Goal: Communication & Community: Answer question/provide support

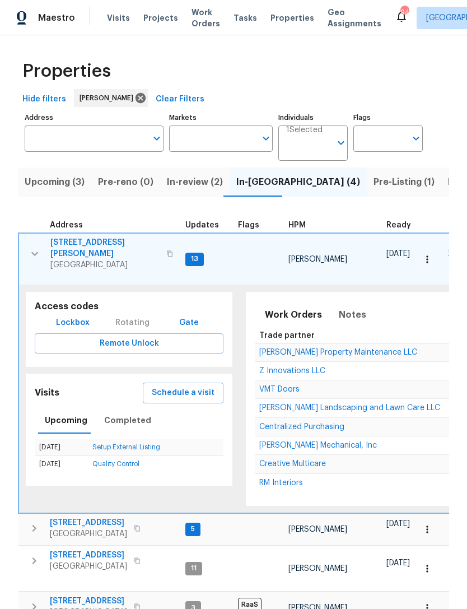
click at [28, 250] on icon "button" at bounding box center [34, 253] width 13 height 13
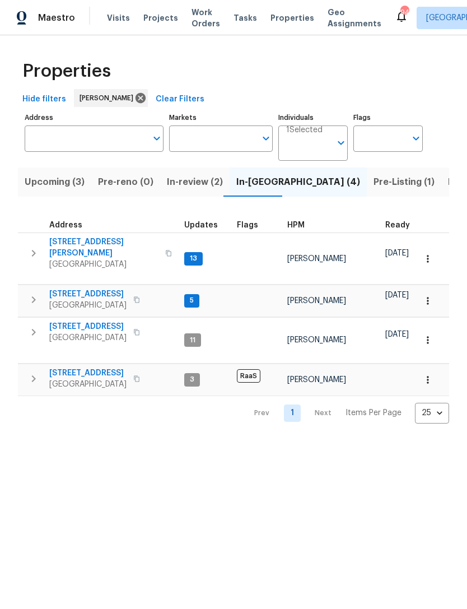
click at [29, 327] on icon "button" at bounding box center [33, 331] width 13 height 13
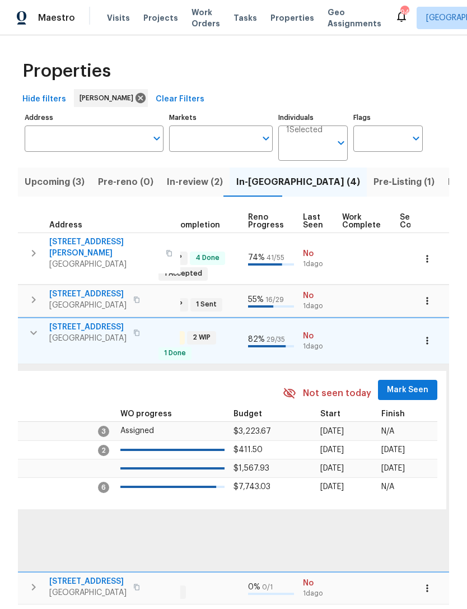
scroll to position [0, 510]
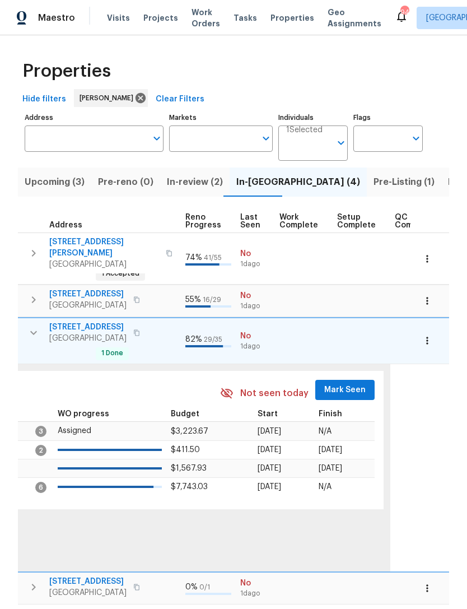
click at [343, 383] on span "Mark Seen" at bounding box center [344, 390] width 41 height 14
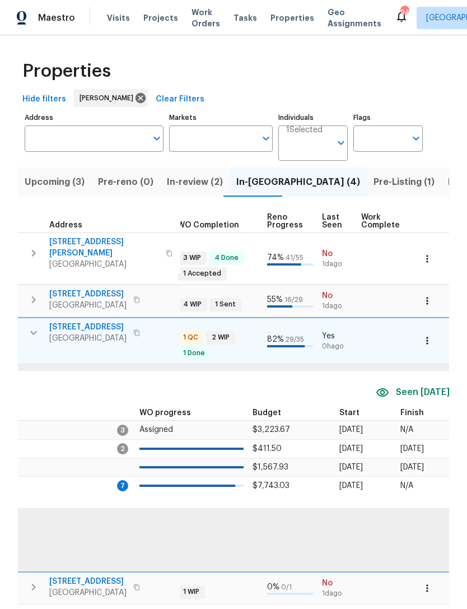
scroll to position [0, 212]
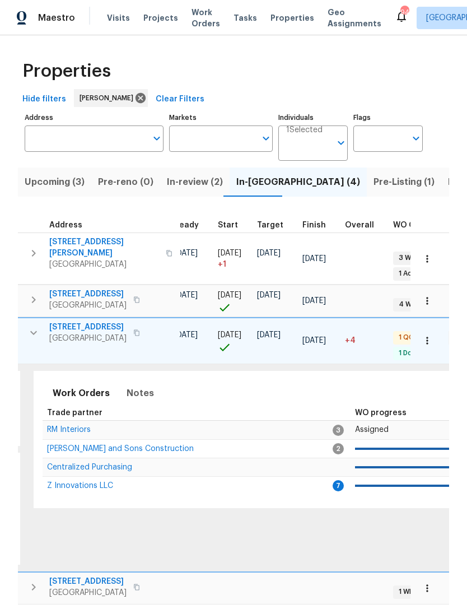
click at [77, 439] on td "[PERSON_NAME] and Sons Construction" at bounding box center [188, 448] width 291 height 18
click at [71, 427] on span "RM Interiors" at bounding box center [69, 430] width 44 height 8
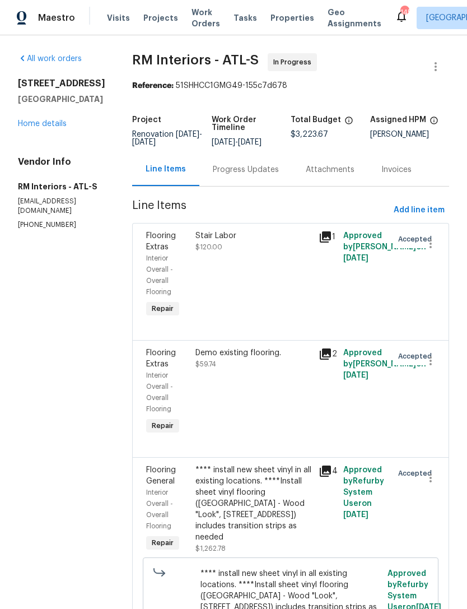
click at [39, 128] on link "Home details" at bounding box center [42, 124] width 49 height 8
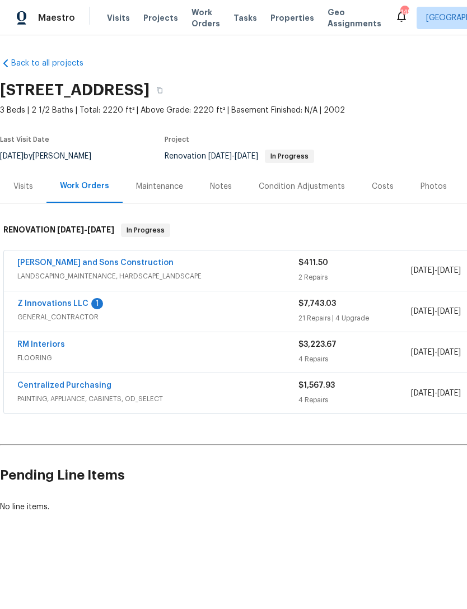
click at [58, 300] on link "Z Innovations LLC" at bounding box center [52, 304] width 71 height 8
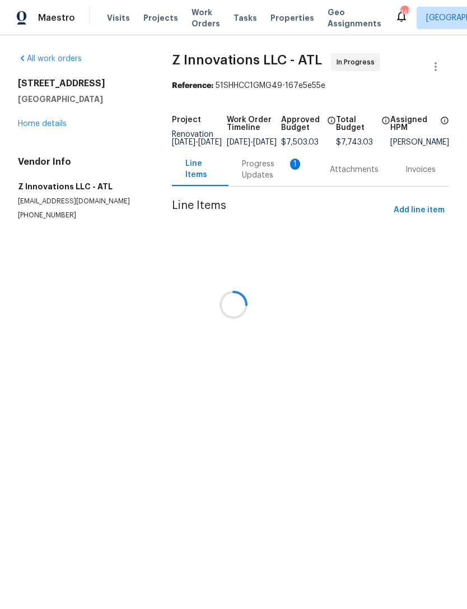
click at [251, 180] on div at bounding box center [233, 304] width 467 height 609
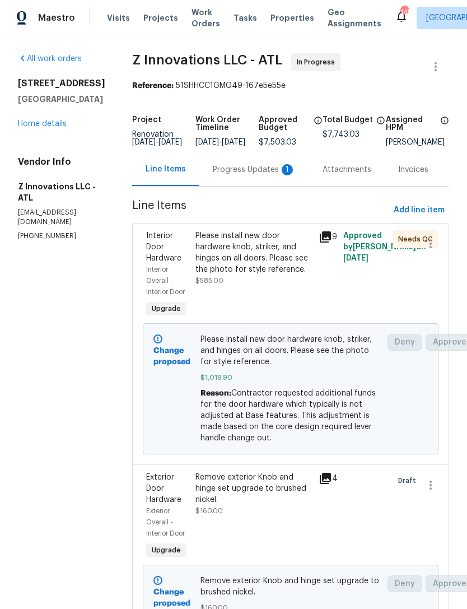
click at [241, 175] on div "Progress Updates 1" at bounding box center [254, 169] width 83 height 11
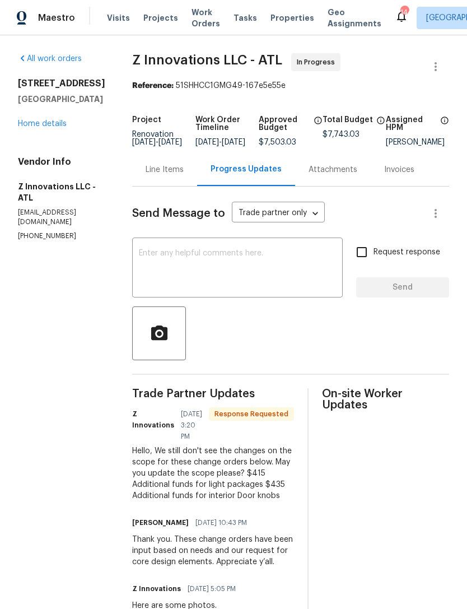
click at [264, 273] on textarea at bounding box center [237, 268] width 197 height 39
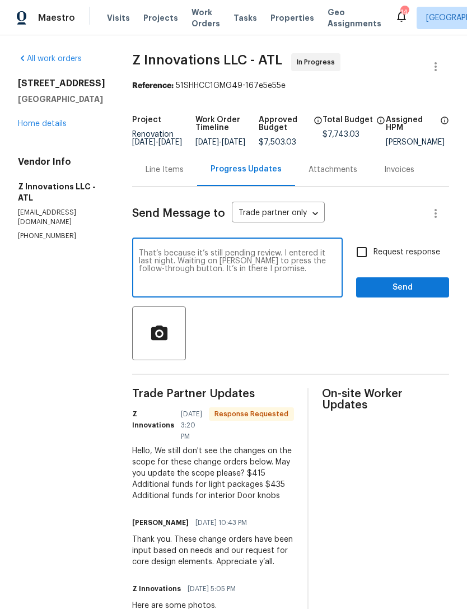
type textarea "That’s because it’s still pending review. I entered it last night. Waiting on […"
click at [383, 295] on span "Send" at bounding box center [402, 288] width 75 height 14
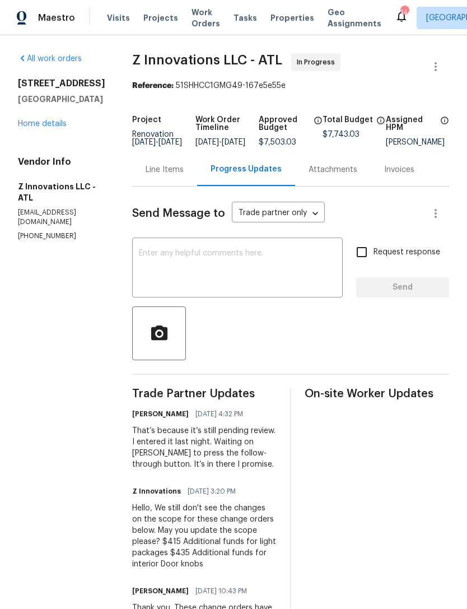
click at [50, 124] on link "Home details" at bounding box center [42, 124] width 49 height 8
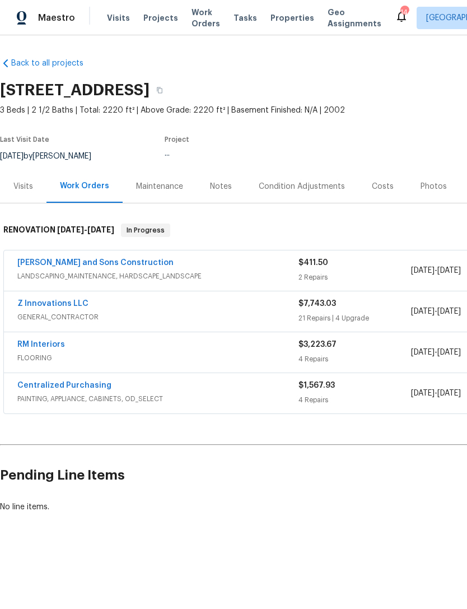
click at [58, 304] on link "Z Innovations LLC" at bounding box center [52, 304] width 71 height 8
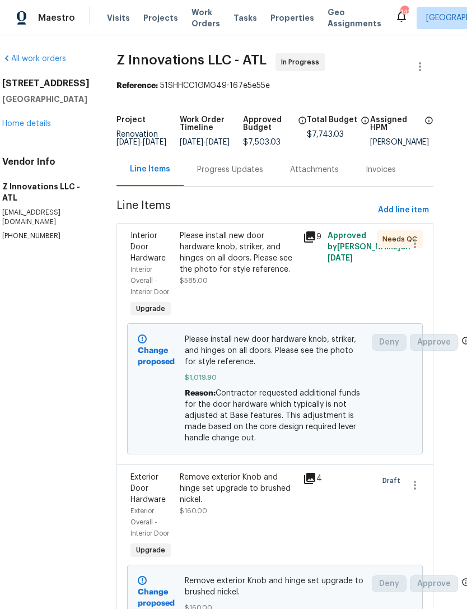
scroll to position [0, 16]
click at [232, 175] on div "Progress Updates" at bounding box center [230, 169] width 66 height 11
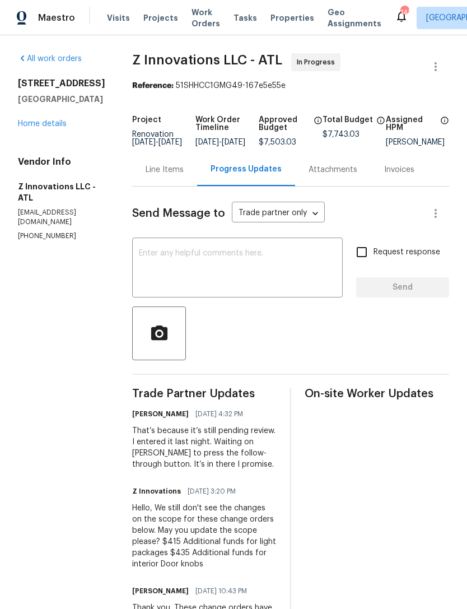
click at [47, 127] on link "Home details" at bounding box center [42, 124] width 49 height 8
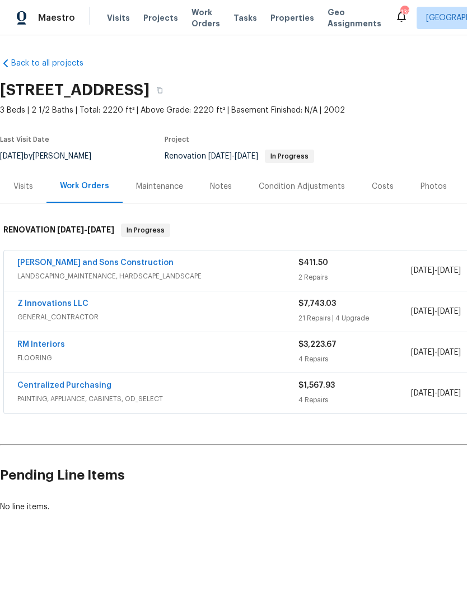
click at [40, 345] on link "RM Interiors" at bounding box center [41, 345] width 48 height 8
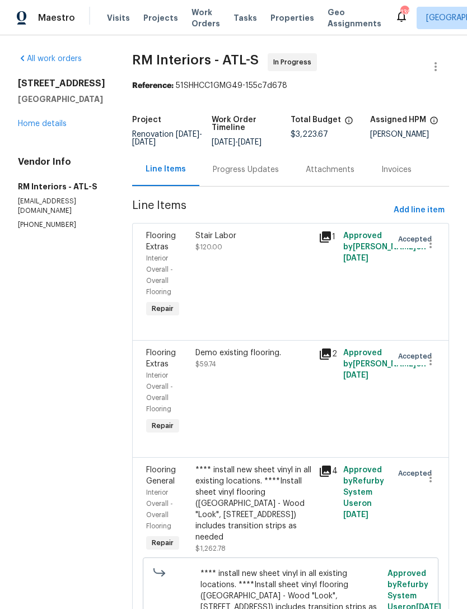
click at [276, 179] on div "Progress Updates" at bounding box center [245, 169] width 93 height 33
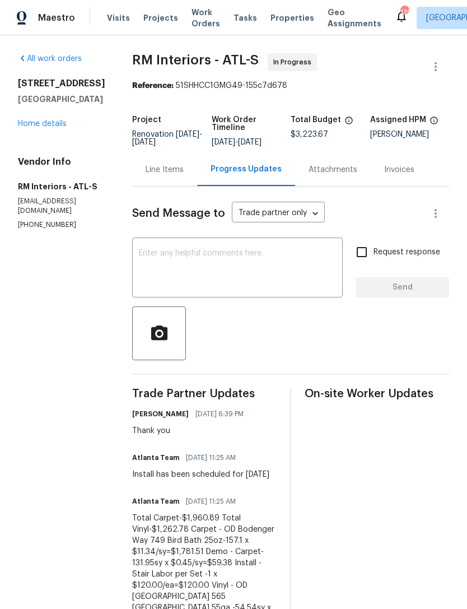
click at [46, 128] on link "Home details" at bounding box center [42, 124] width 49 height 8
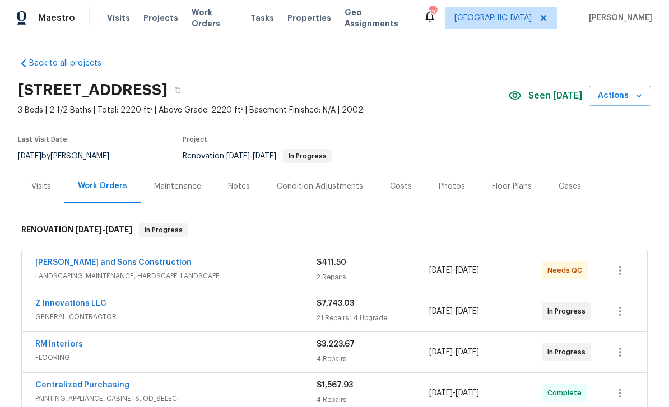
click at [237, 323] on div "Z Innovations LLC GENERAL_CONTRACTOR" at bounding box center [175, 311] width 281 height 27
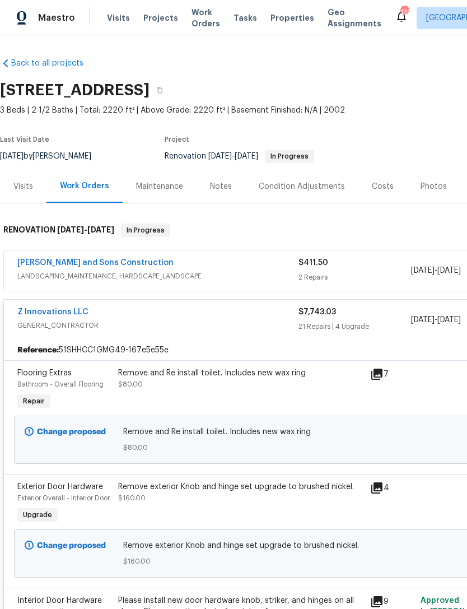
click at [30, 308] on link "Z Innovations LLC" at bounding box center [52, 312] width 71 height 8
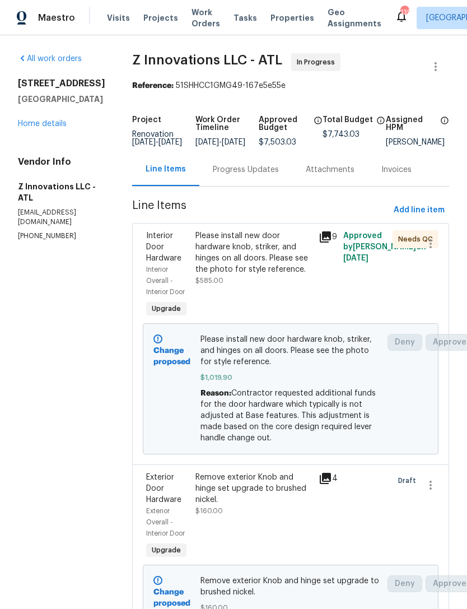
click at [29, 120] on link "Home details" at bounding box center [42, 124] width 49 height 8
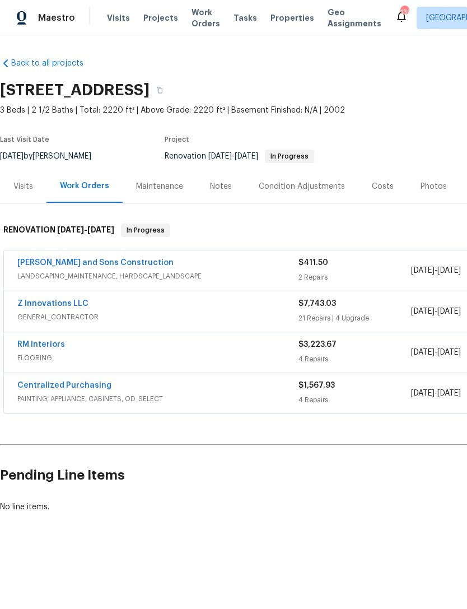
click at [45, 304] on link "Z Innovations LLC" at bounding box center [52, 304] width 71 height 8
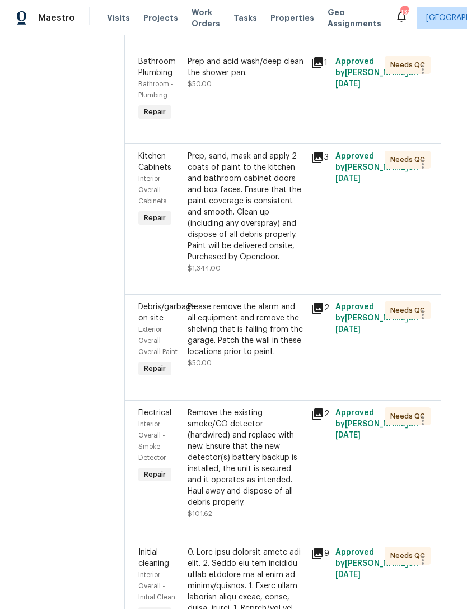
scroll to position [1392, 10]
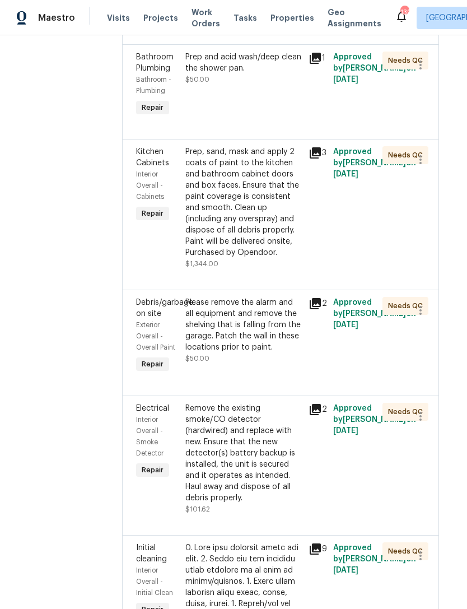
click at [251, 209] on div "Prep, sand, mask and apply 2 coats of paint to the kitchen and bathroom cabinet…" at bounding box center [243, 202] width 116 height 112
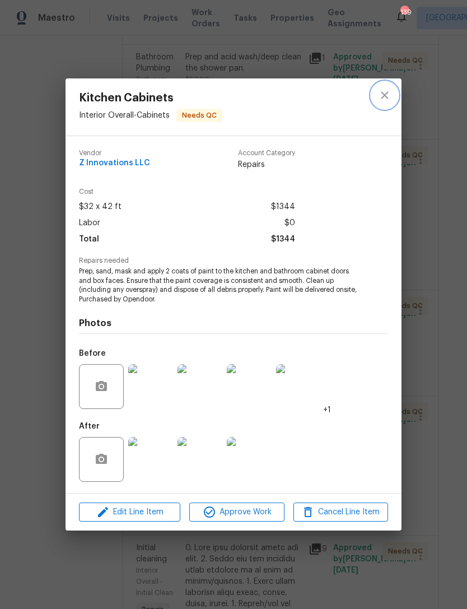
click at [387, 88] on icon "close" at bounding box center [384, 94] width 13 height 13
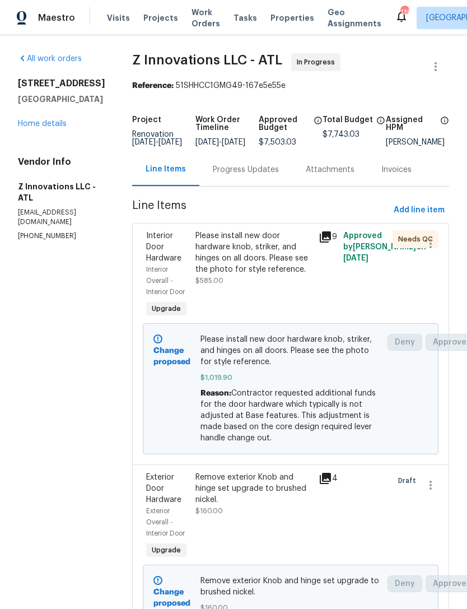
scroll to position [0, 0]
click at [251, 175] on div "Progress Updates" at bounding box center [246, 169] width 66 height 11
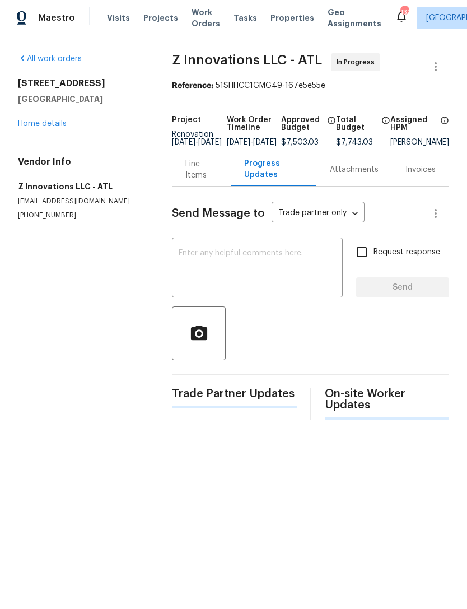
click at [264, 275] on textarea at bounding box center [257, 268] width 157 height 39
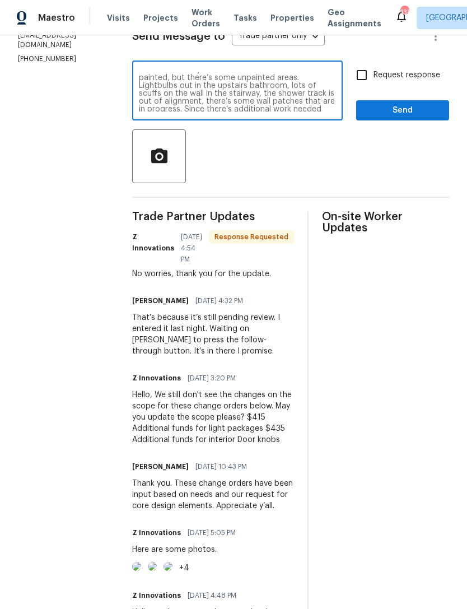
scroll to position [38, 0]
click at [330, 111] on textarea "I’ve sent the photos by message to [PERSON_NAME]. The house needs additional cl…" at bounding box center [237, 91] width 197 height 39
type textarea "I’ve sent the photos by message to [PERSON_NAME]. The house needs additional cl…"
click at [368, 83] on input "Request response" at bounding box center [362, 75] width 24 height 24
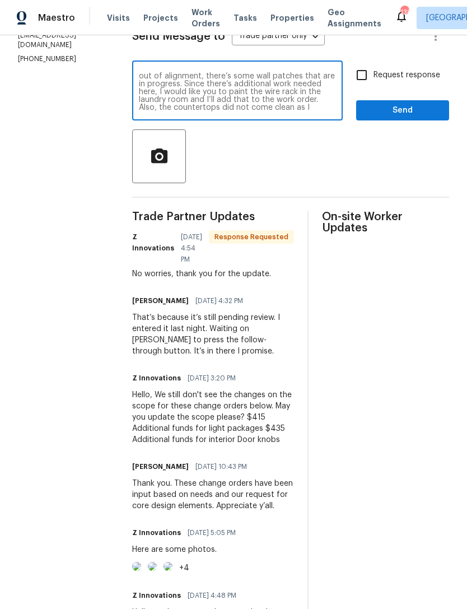
checkbox input "true"
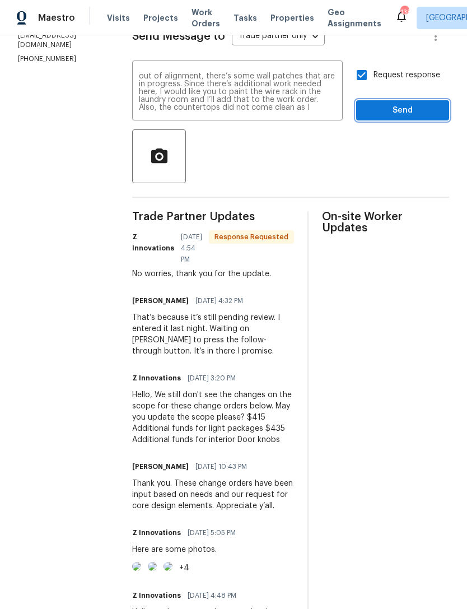
click at [398, 118] on span "Send" at bounding box center [402, 111] width 75 height 14
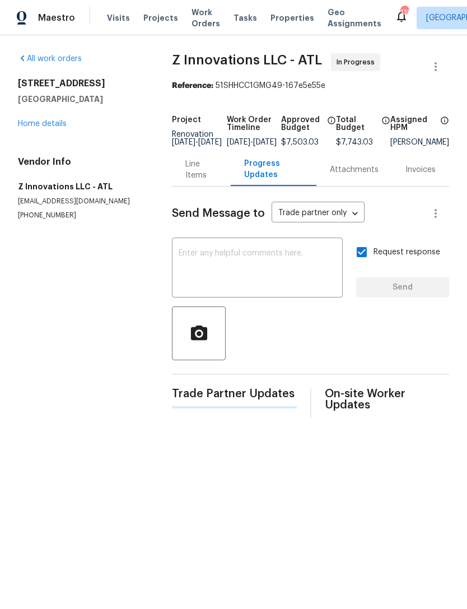
scroll to position [0, 0]
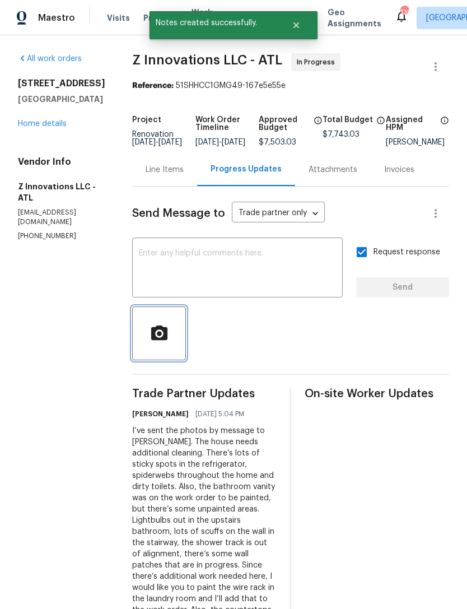
click at [165, 352] on button "button" at bounding box center [159, 333] width 54 height 54
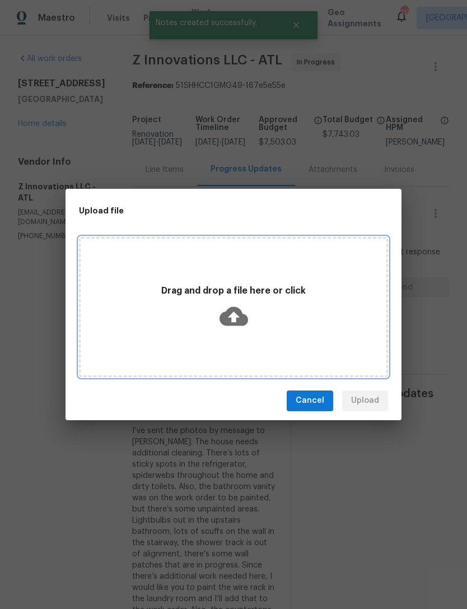
click at [248, 322] on div "Drag and drop a file here or click" at bounding box center [234, 307] width 306 height 53
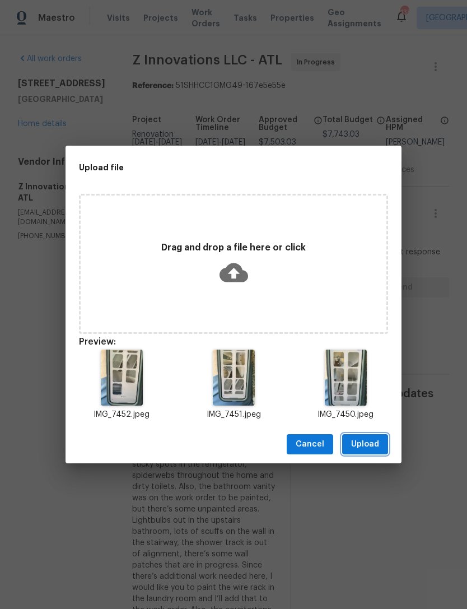
click at [376, 439] on span "Upload" at bounding box center [365, 444] width 28 height 14
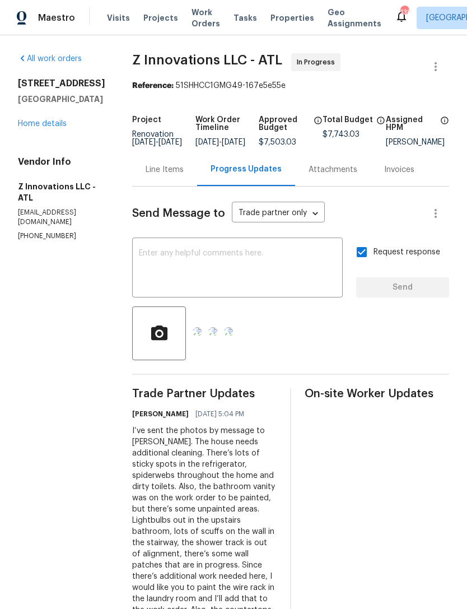
click at [314, 282] on textarea at bounding box center [237, 268] width 197 height 39
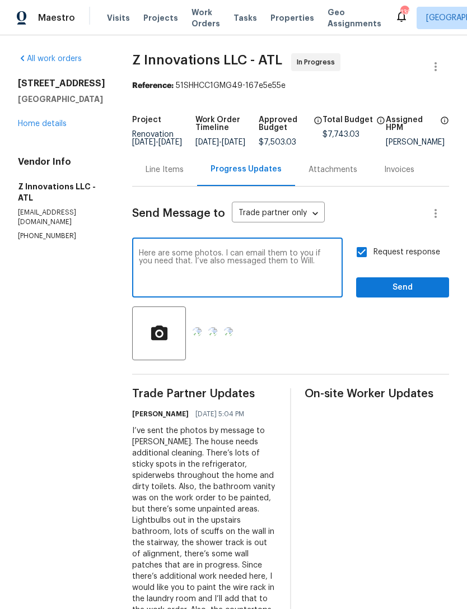
type textarea "Here are some photos. I can email them to you if you need that. I’ve also messa…"
click at [389, 295] on span "Send" at bounding box center [402, 288] width 75 height 14
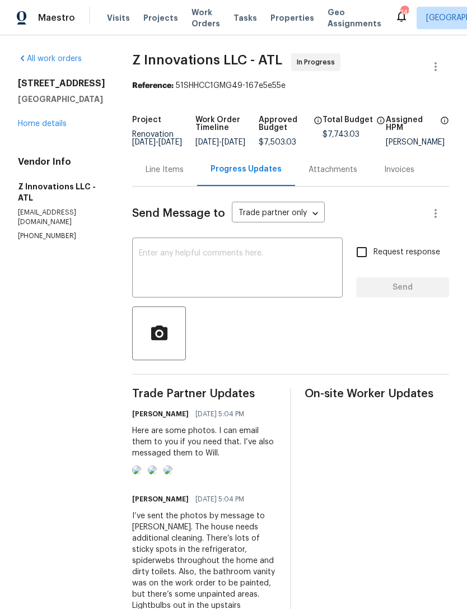
click at [141, 474] on img at bounding box center [136, 469] width 9 height 9
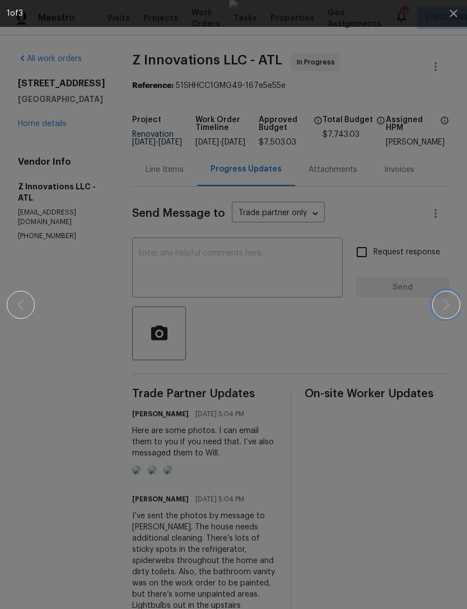
click at [442, 311] on button "button" at bounding box center [446, 305] width 28 height 28
click at [445, 301] on icon "button" at bounding box center [446, 304] width 7 height 11
click at [450, 205] on div at bounding box center [234, 304] width 454 height 609
click at [455, 12] on icon "button" at bounding box center [453, 13] width 7 height 7
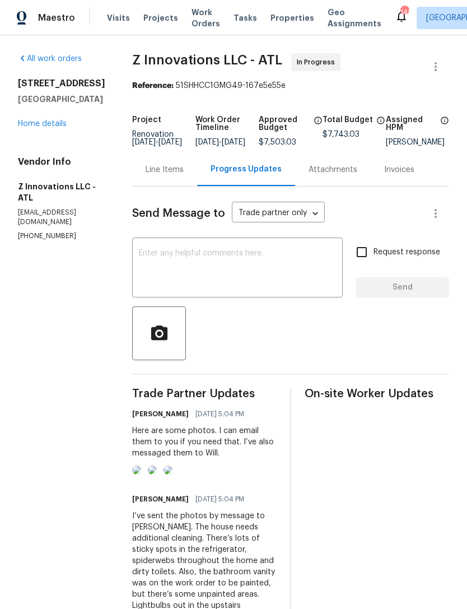
click at [48, 120] on link "Home details" at bounding box center [42, 124] width 49 height 8
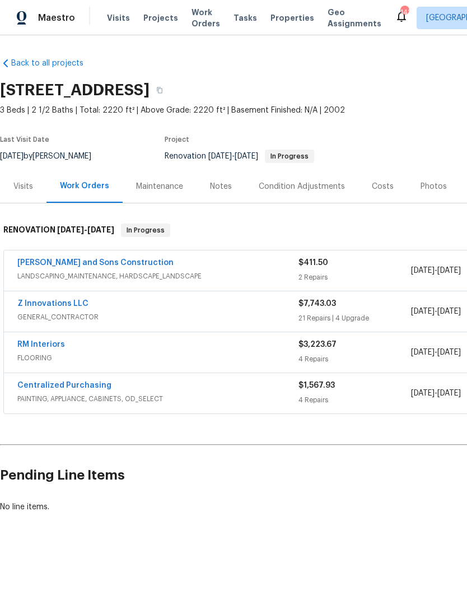
click at [73, 300] on link "Z Innovations LLC" at bounding box center [52, 304] width 71 height 8
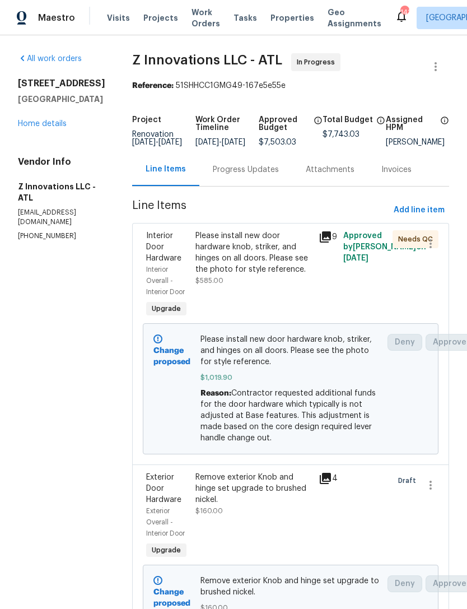
click at [254, 175] on div "Progress Updates" at bounding box center [246, 169] width 66 height 11
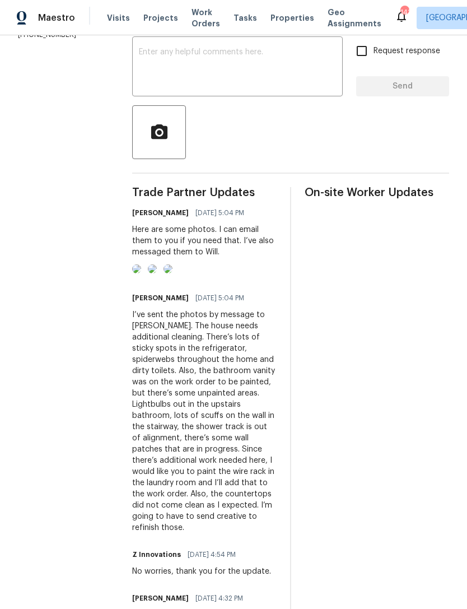
scroll to position [384, 0]
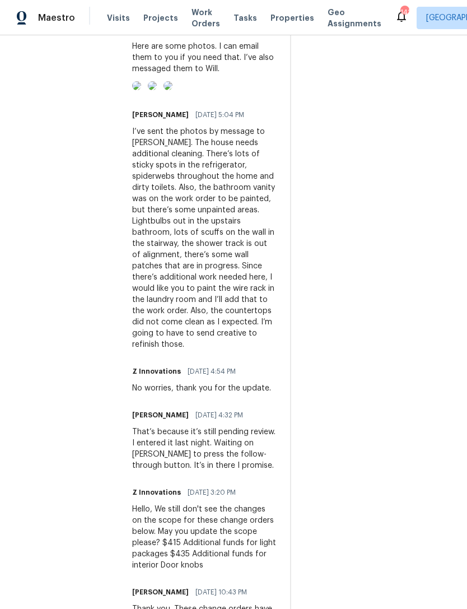
click at [211, 231] on div "I’ve sent the photos by message to [PERSON_NAME]. The house needs additional cl…" at bounding box center [204, 238] width 144 height 224
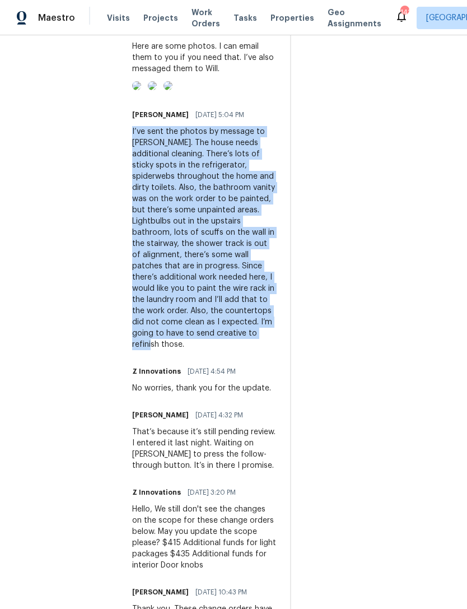
copy div "I’ve sent the photos by message to [PERSON_NAME]. The house needs additional cl…"
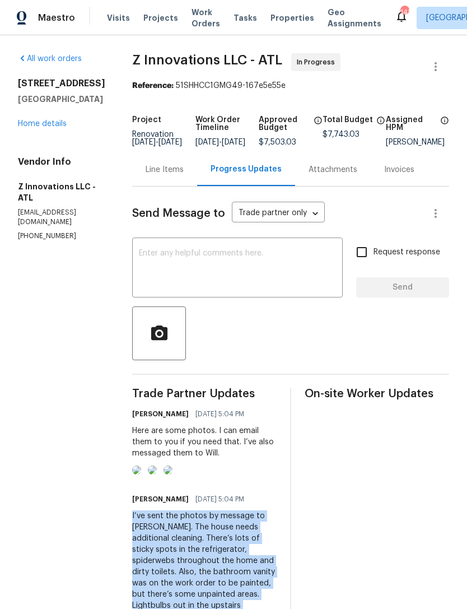
scroll to position [0, 0]
click at [53, 121] on link "Home details" at bounding box center [42, 124] width 49 height 8
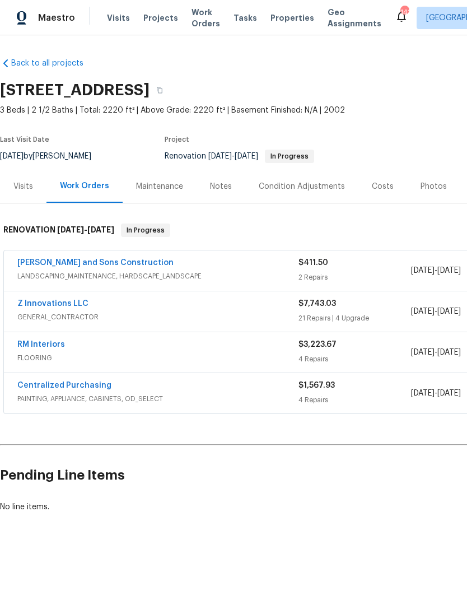
click at [213, 191] on div "Notes" at bounding box center [221, 186] width 22 height 11
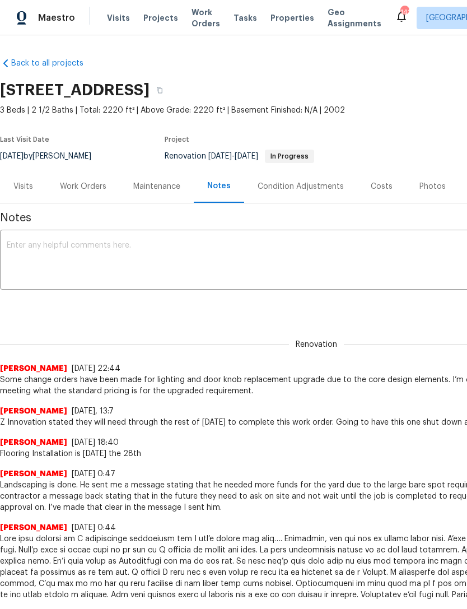
click at [164, 262] on textarea at bounding box center [316, 260] width 619 height 39
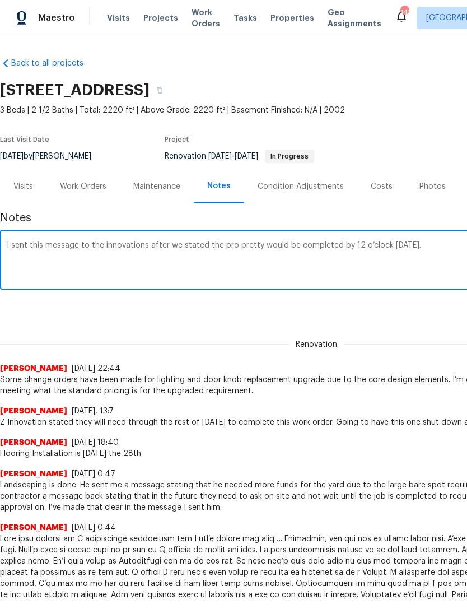
click at [88, 245] on textarea "I sent this message to the innovations after we stated the pro pretty would be …" at bounding box center [316, 260] width 619 height 39
click at [163, 250] on textarea "I sent this message to z innovations after we stated the pro pretty would be co…" at bounding box center [316, 260] width 619 height 39
click at [168, 241] on textarea "I sent this message to z innovations after we stated the pro pretty would be co…" at bounding box center [316, 260] width 619 height 39
click at [272, 273] on textarea "I sent this message to z innovations after we stated the pro pretty would be co…" at bounding box center [316, 260] width 619 height 39
click at [167, 246] on textarea "I sent this message to z innovations after we stated the pro pretty would be co…" at bounding box center [316, 260] width 619 height 39
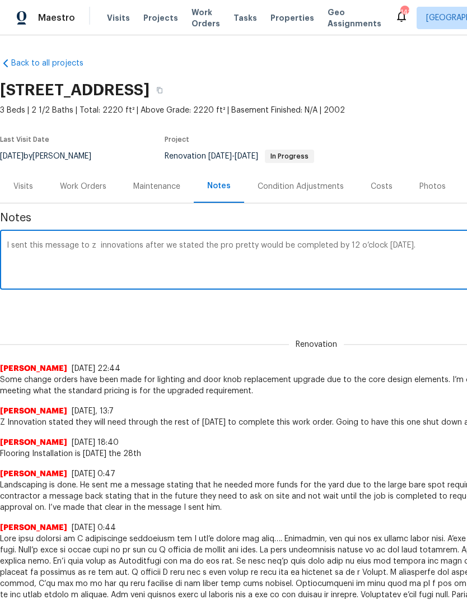
click at [302, 245] on textarea "I sent this message to z innovations after we stated the pro pretty would be co…" at bounding box center [316, 260] width 619 height 39
click at [167, 245] on textarea "I sent this message to z innovations after we stated the pro pretty would be co…" at bounding box center [316, 260] width 619 height 39
click at [302, 247] on textarea "I sent this message to z innovations after we stated the pro pretty would be co…" at bounding box center [316, 260] width 619 height 39
click at [179, 243] on textarea "I sent this message to z innovations after we stated the pro pretty would be co…" at bounding box center [316, 260] width 619 height 39
click at [227, 246] on textarea "I sent this message to z innovations after Will stated the pro pretty would be …" at bounding box center [316, 260] width 619 height 39
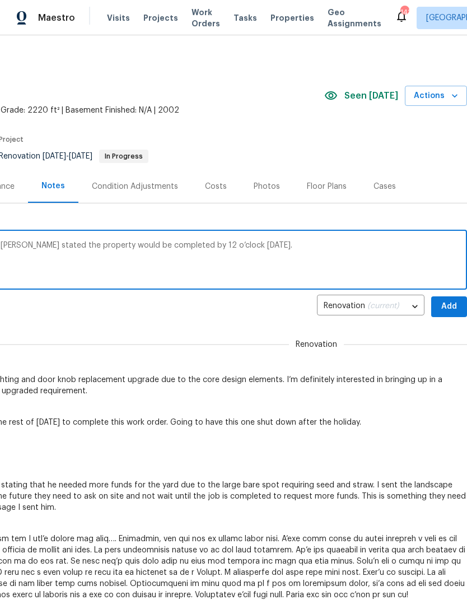
scroll to position [0, 166]
click at [245, 245] on textarea "I sent this message to z innovations after Will stated the property would be co…" at bounding box center [150, 260] width 619 height 39
click at [343, 265] on textarea "I sent this message to z innovations after Will stated the property would be co…" at bounding box center [150, 260] width 619 height 39
paste textarea "I’ve sent the photos by message to [PERSON_NAME]. The house needs additional cl…"
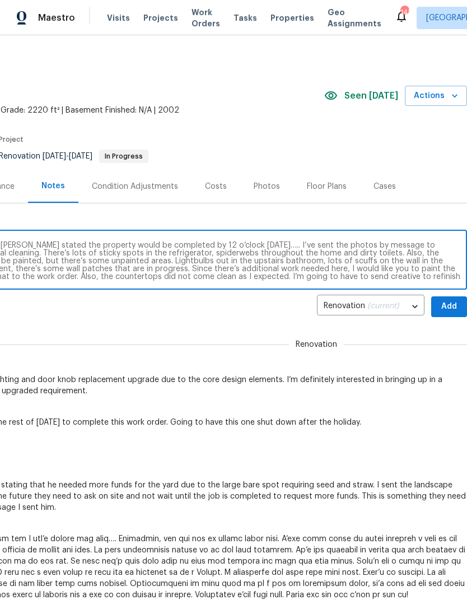
type textarea "I sent this message to z innovations after Will stated the property would be co…"
click at [452, 304] on span "Add" at bounding box center [449, 307] width 18 height 14
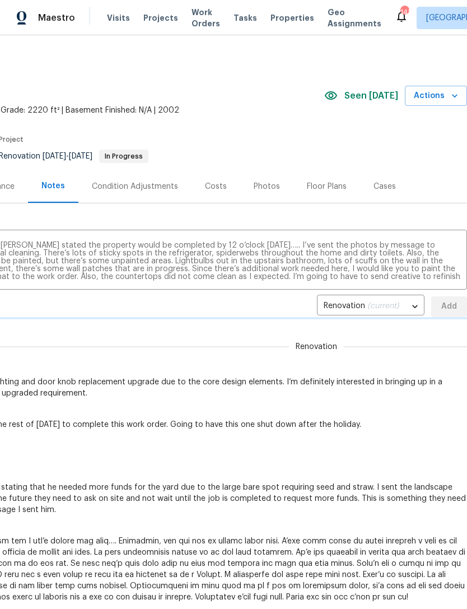
click at [451, 304] on div "Renovation (current) 6eff0d91-7f4e-40f2-9388-4ba36b7a1a59 ​ Add" at bounding box center [150, 306] width 633 height 21
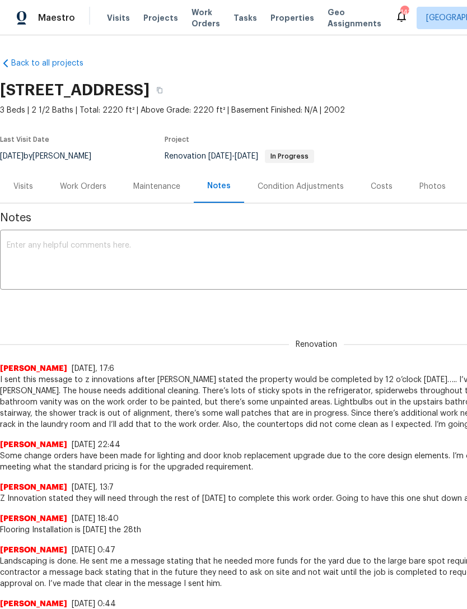
scroll to position [0, 0]
click at [96, 185] on div "Work Orders" at bounding box center [83, 186] width 46 height 11
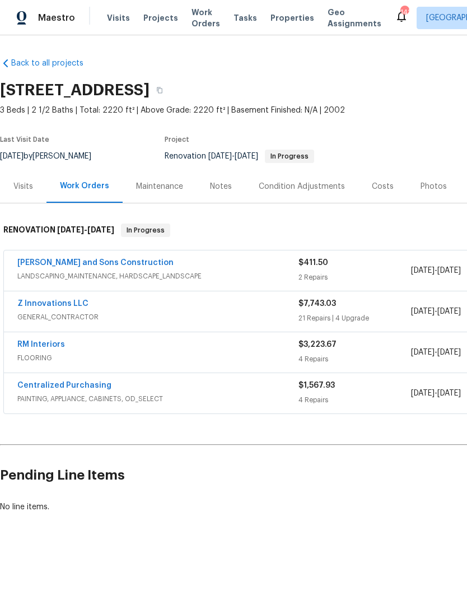
click at [216, 184] on div "Notes" at bounding box center [221, 186] width 22 height 11
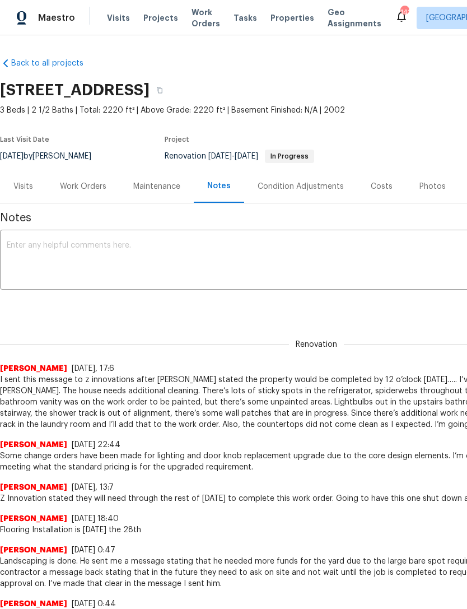
click at [73, 185] on div "Work Orders" at bounding box center [83, 186] width 46 height 11
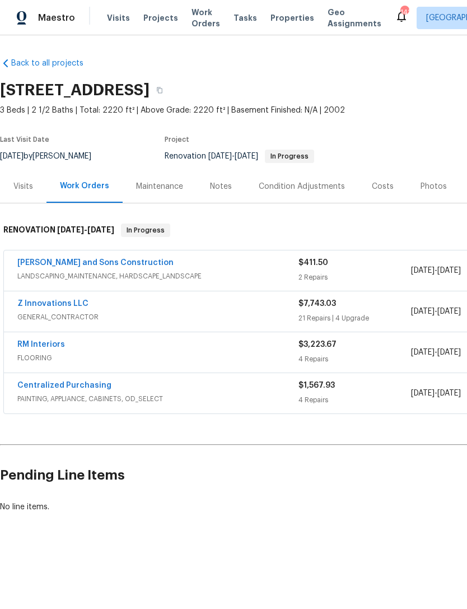
click at [37, 358] on span "FLOORING" at bounding box center [157, 357] width 281 height 11
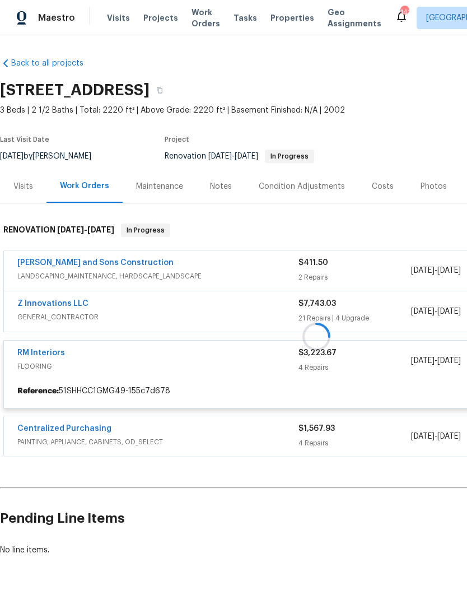
click at [48, 366] on div at bounding box center [316, 336] width 633 height 248
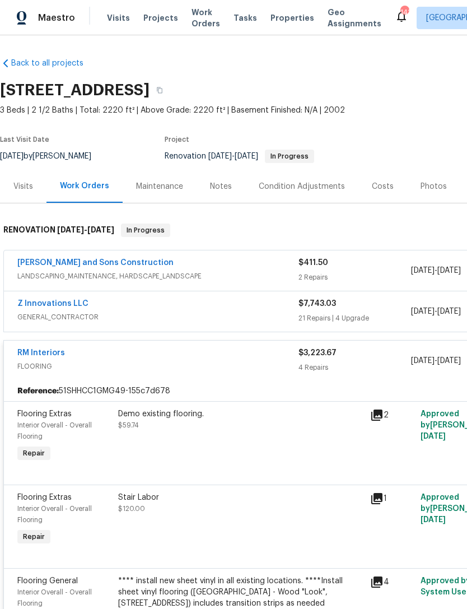
click at [39, 349] on link "RM Interiors" at bounding box center [41, 353] width 48 height 8
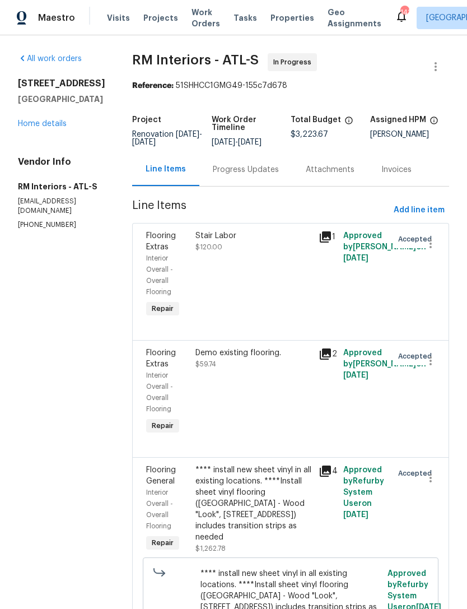
click at [241, 276] on div "Stair Labor $120.00" at bounding box center [253, 275] width 123 height 96
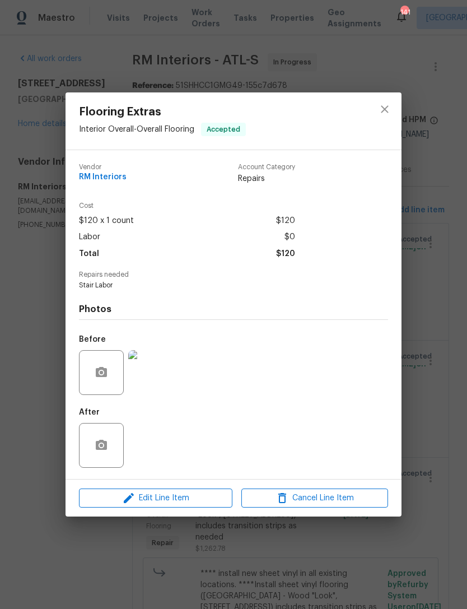
click at [394, 546] on div "Flooring Extras Interior Overall - Overall Flooring Accepted Vendor RM Interior…" at bounding box center [233, 304] width 467 height 609
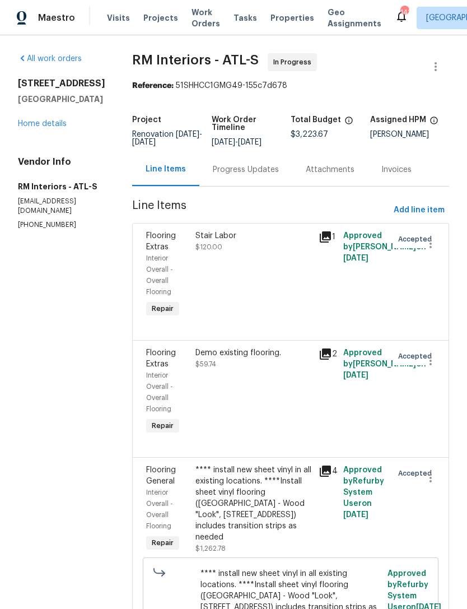
click at [48, 128] on link "Home details" at bounding box center [42, 124] width 49 height 8
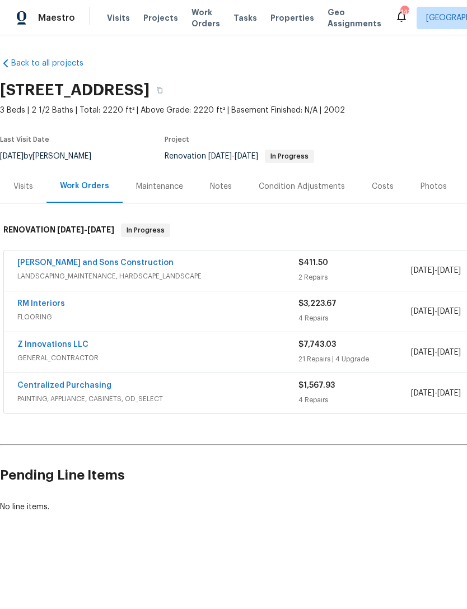
click at [40, 305] on link "RM Interiors" at bounding box center [41, 304] width 48 height 8
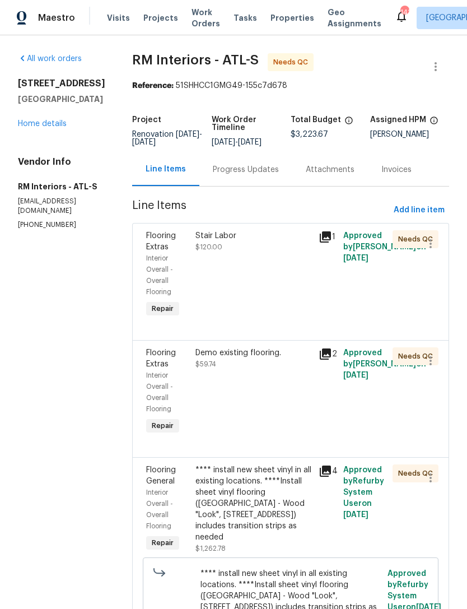
click at [245, 272] on div "Stair Labor $120.00" at bounding box center [253, 275] width 123 height 96
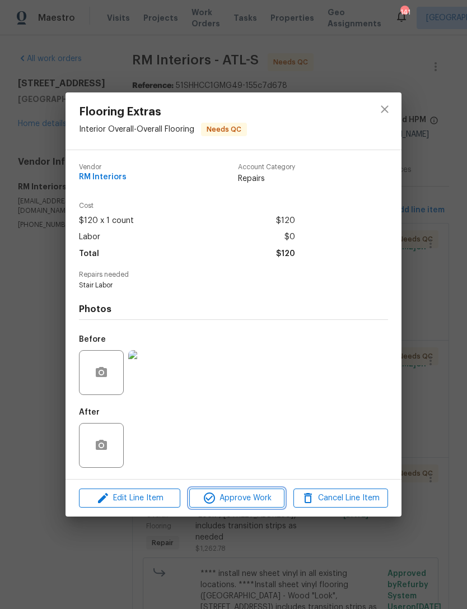
click at [246, 498] on span "Approve Work" at bounding box center [237, 498] width 88 height 14
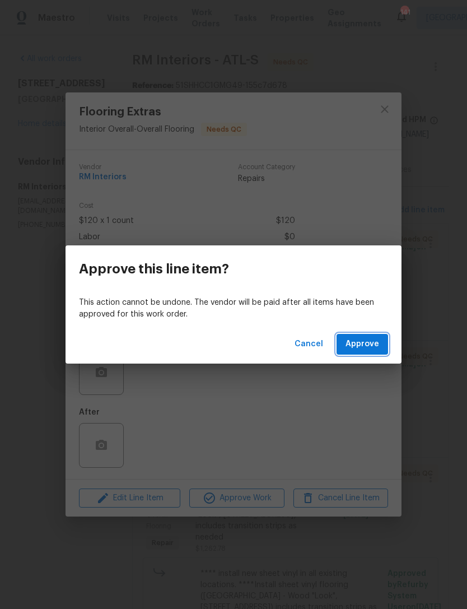
click at [365, 337] on button "Approve" at bounding box center [363, 344] width 52 height 21
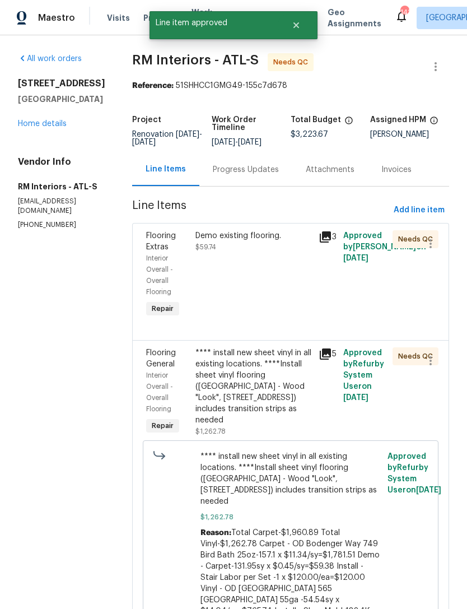
click at [268, 281] on div "Demo existing flooring. $59.74" at bounding box center [253, 275] width 123 height 96
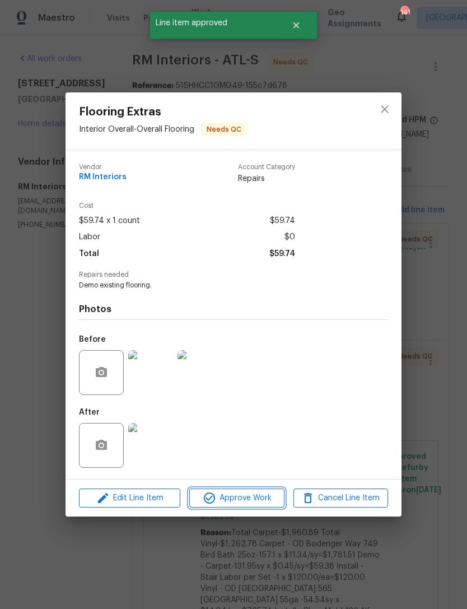
click at [256, 502] on span "Approve Work" at bounding box center [237, 498] width 88 height 14
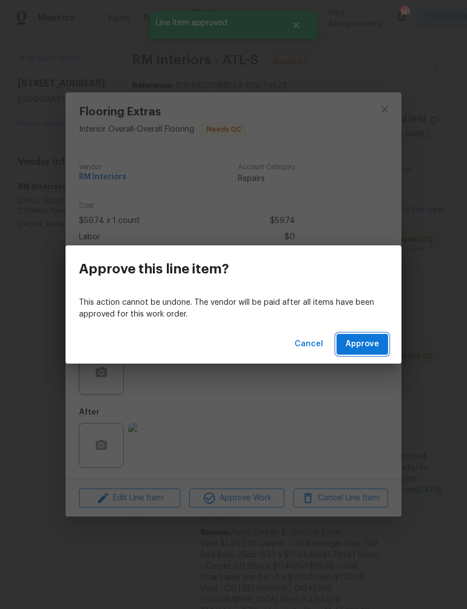
click at [351, 349] on span "Approve" at bounding box center [363, 344] width 34 height 14
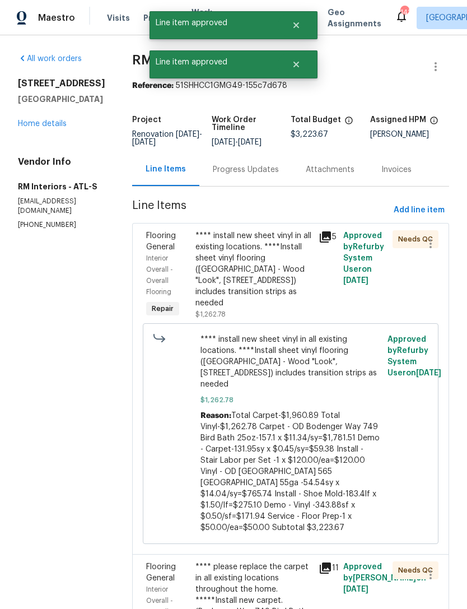
click at [277, 283] on div "**** install new sheet vinyl in all existing locations. ****Install sheet vinyl…" at bounding box center [253, 269] width 116 height 78
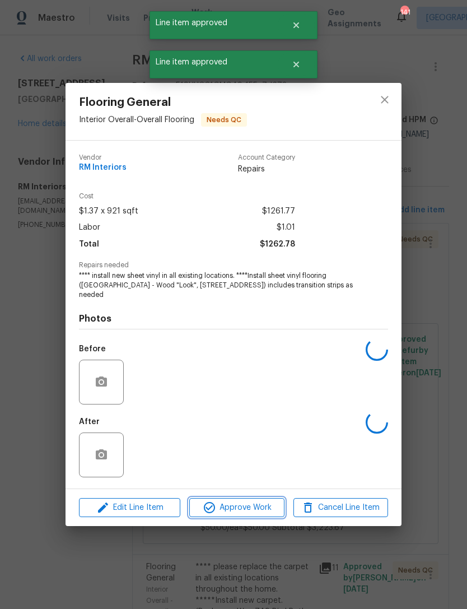
click at [249, 504] on span "Approve Work" at bounding box center [237, 508] width 88 height 14
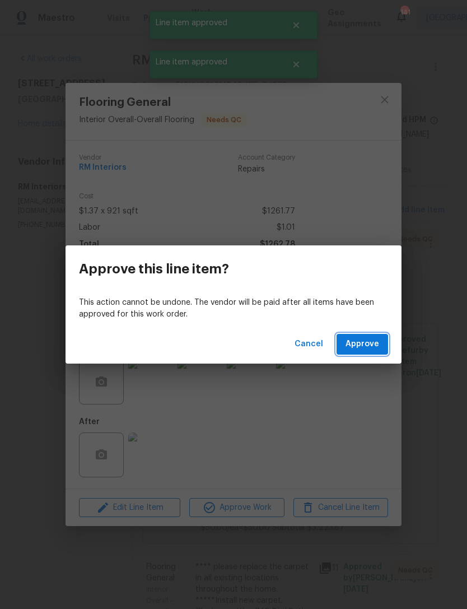
click at [363, 339] on span "Approve" at bounding box center [363, 344] width 34 height 14
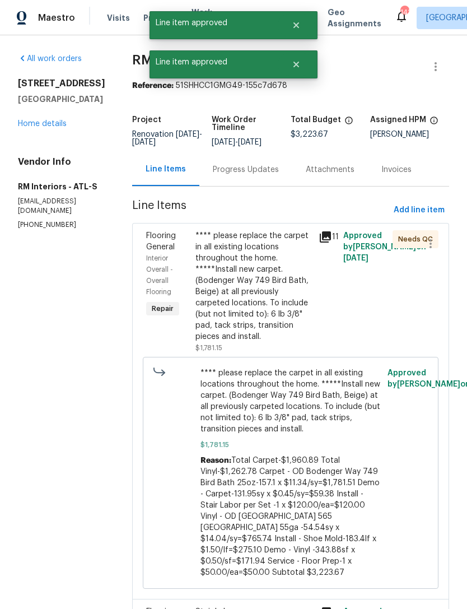
click at [271, 285] on div "**** please replace the carpet in all existing locations throughout the home. *…" at bounding box center [253, 286] width 116 height 112
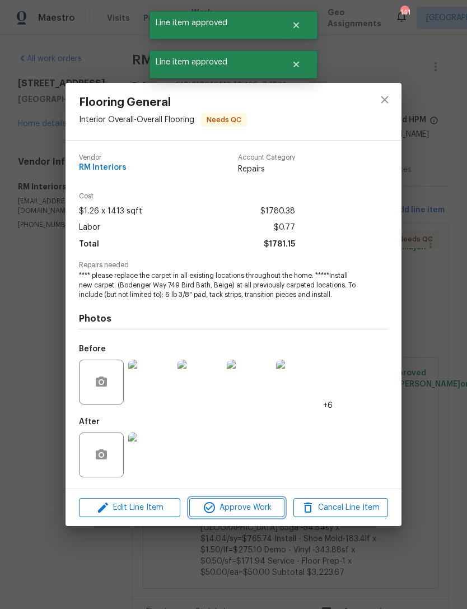
click at [252, 507] on span "Approve Work" at bounding box center [237, 508] width 88 height 14
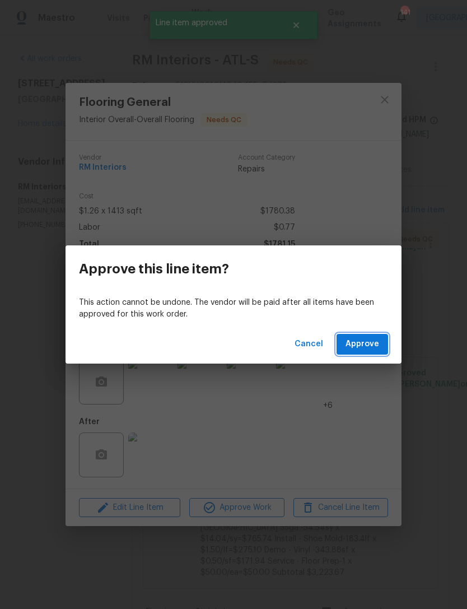
click at [362, 339] on span "Approve" at bounding box center [363, 344] width 34 height 14
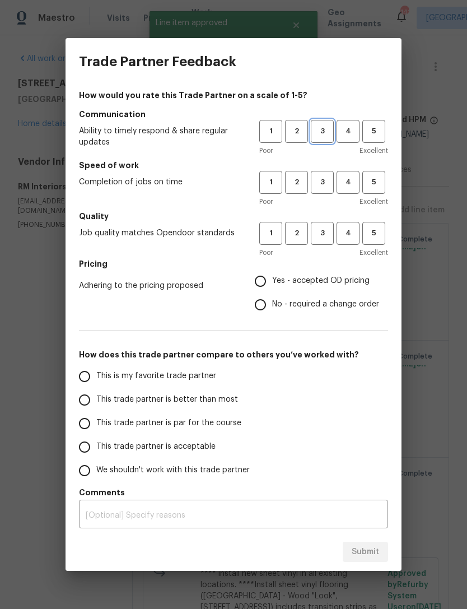
click at [328, 124] on button "3" at bounding box center [322, 131] width 23 height 23
click at [324, 179] on span "3" at bounding box center [322, 182] width 21 height 13
click at [318, 233] on span "3" at bounding box center [322, 233] width 21 height 13
click at [272, 282] on input "Yes - accepted OD pricing" at bounding box center [261, 281] width 24 height 24
radio input "true"
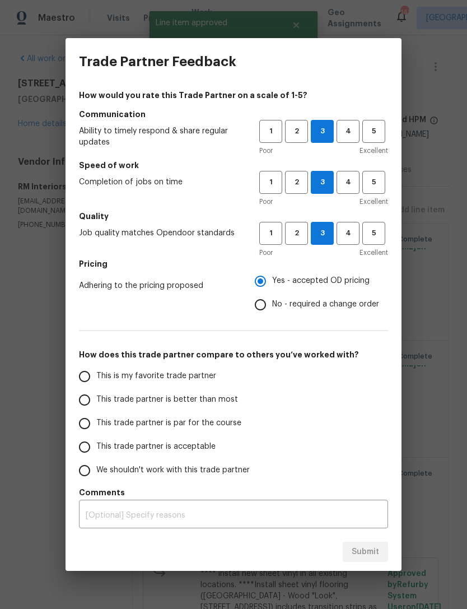
click at [92, 406] on input "This trade partner is better than most" at bounding box center [85, 400] width 24 height 24
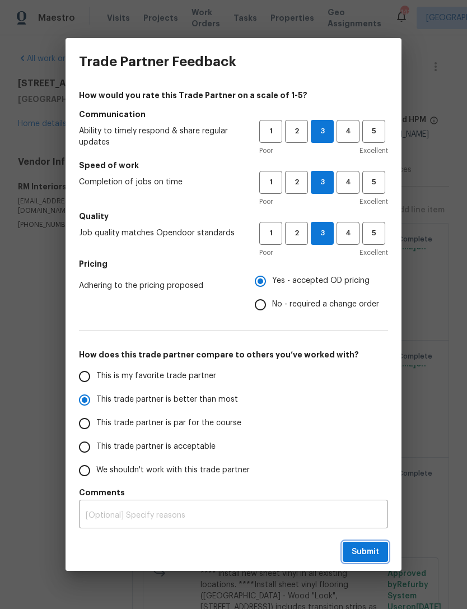
click at [372, 554] on span "Submit" at bounding box center [365, 552] width 27 height 14
radio input "true"
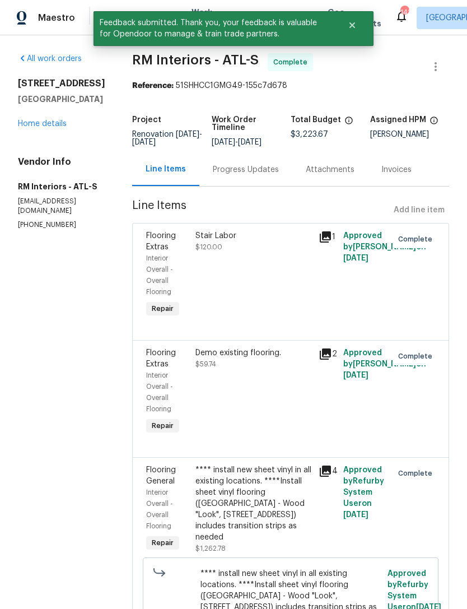
click at [46, 128] on link "Home details" at bounding box center [42, 124] width 49 height 8
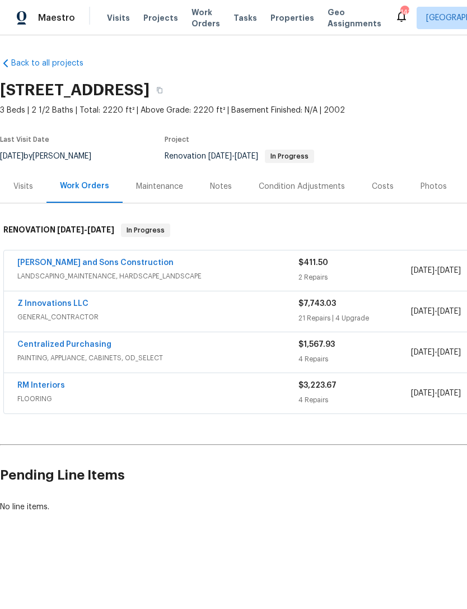
click at [84, 266] on link "[PERSON_NAME] and Sons Construction" at bounding box center [95, 263] width 156 height 8
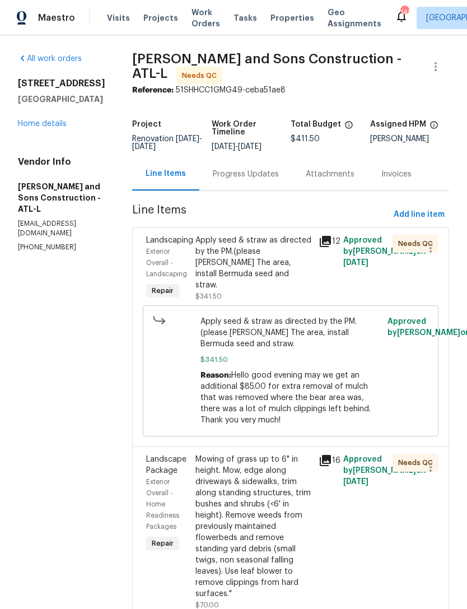
click at [273, 261] on div "Apply seed & straw as directed by the PM.(please Rick The area, install Bermuda…" at bounding box center [253, 263] width 116 height 56
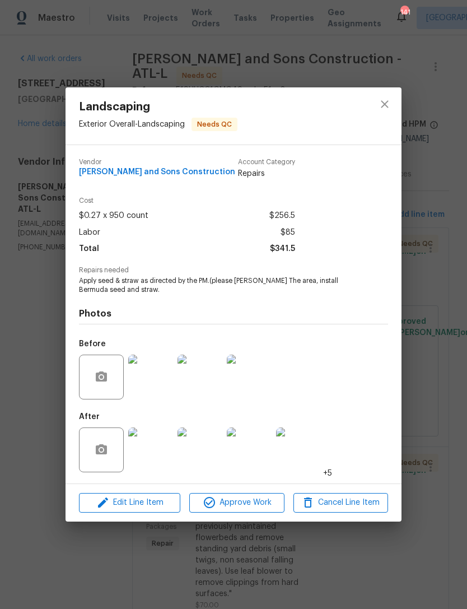
click at [239, 502] on span "Approve Work" at bounding box center [237, 503] width 88 height 14
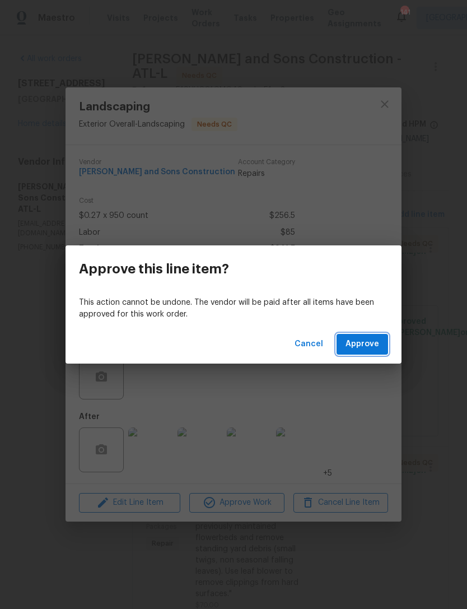
click at [357, 335] on button "Approve" at bounding box center [363, 344] width 52 height 21
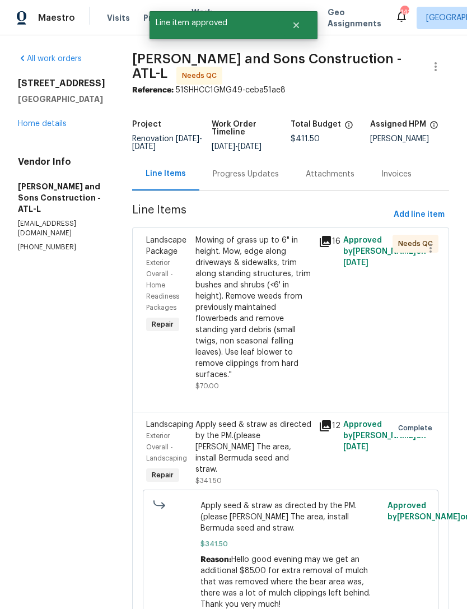
click at [253, 278] on div "Mowing of grass up to 6" in height. Mow, edge along driveways & sidewalks, trim…" at bounding box center [253, 308] width 116 height 146
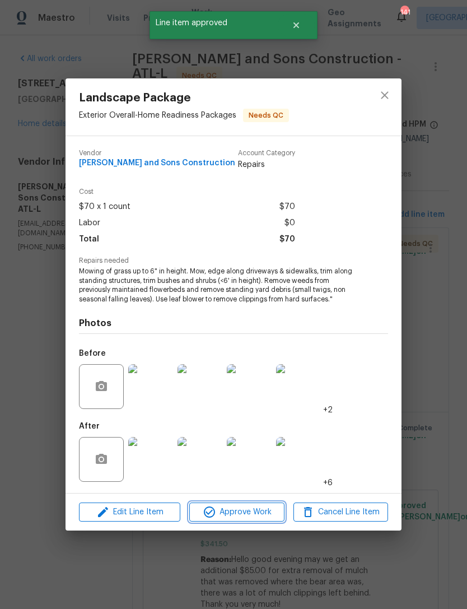
click at [248, 516] on span "Approve Work" at bounding box center [237, 512] width 88 height 14
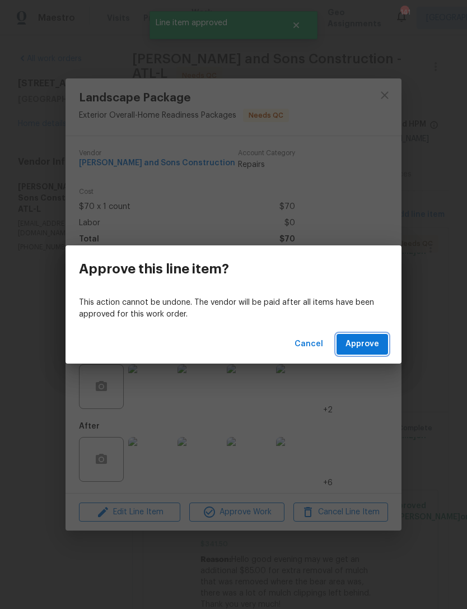
click at [365, 345] on span "Approve" at bounding box center [363, 344] width 34 height 14
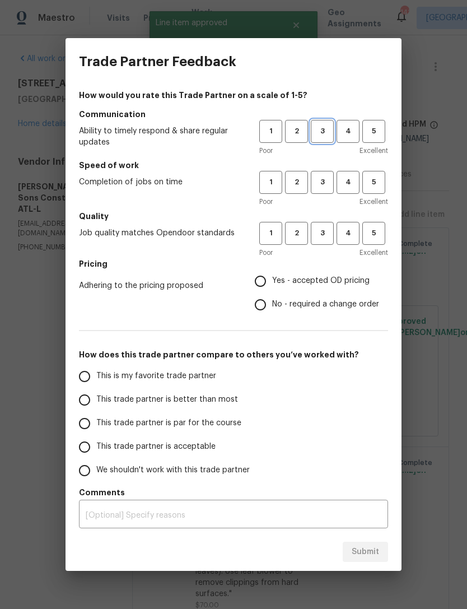
click at [326, 133] on span "3" at bounding box center [322, 131] width 21 height 13
click at [323, 179] on span "3" at bounding box center [322, 182] width 21 height 13
click at [326, 225] on button "3" at bounding box center [322, 233] width 23 height 23
click at [261, 282] on input "Yes - accepted OD pricing" at bounding box center [261, 281] width 24 height 24
radio input "true"
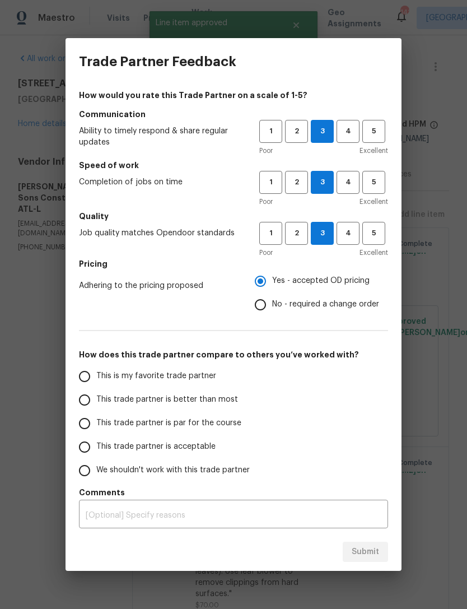
click at [92, 371] on input "This is my favorite trade partner" at bounding box center [85, 377] width 24 height 24
radio input "false"
click at [91, 398] on input "This trade partner is better than most" at bounding box center [85, 400] width 24 height 24
click at [362, 556] on span "Submit" at bounding box center [365, 552] width 27 height 14
radio input "true"
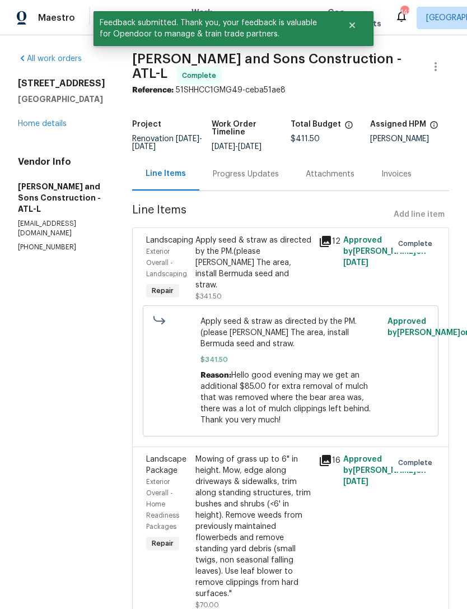
click at [53, 128] on link "Home details" at bounding box center [42, 124] width 49 height 8
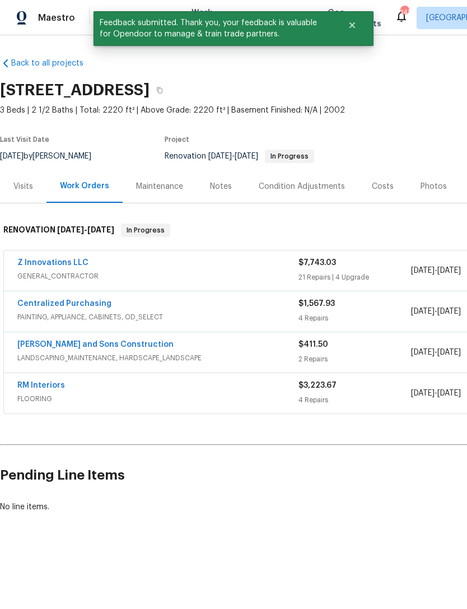
click at [52, 264] on link "Z Innovations LLC" at bounding box center [52, 263] width 71 height 8
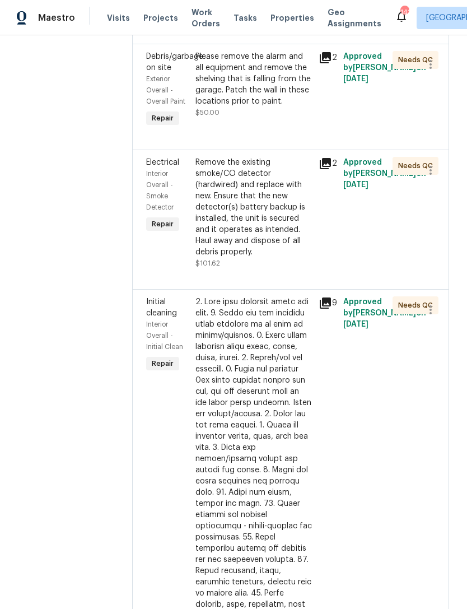
scroll to position [1638, 0]
click at [263, 226] on div "Remove the existing smoke/CO detector (hardwired) and replace with new. Ensure …" at bounding box center [253, 207] width 116 height 101
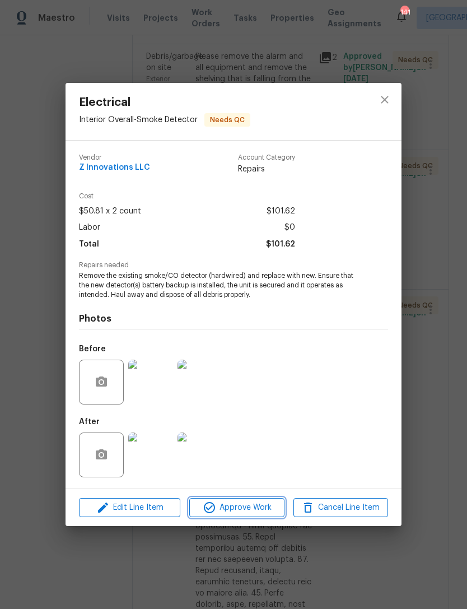
click at [247, 509] on span "Approve Work" at bounding box center [237, 508] width 88 height 14
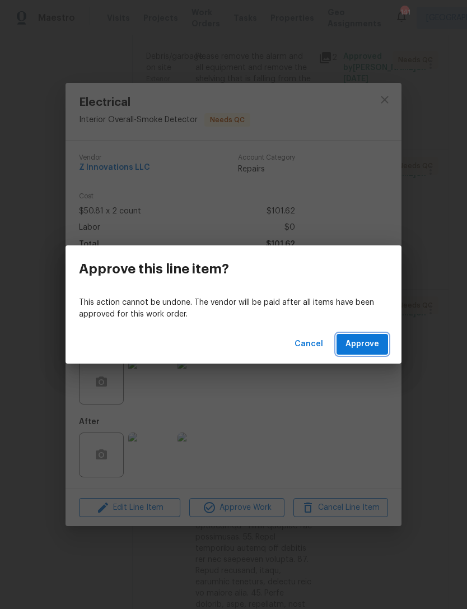
click at [358, 341] on span "Approve" at bounding box center [363, 344] width 34 height 14
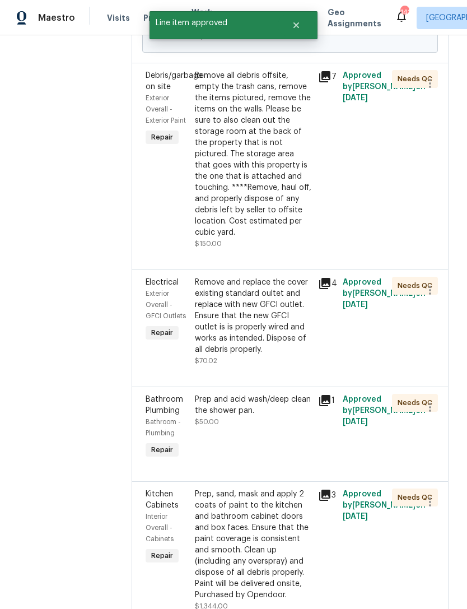
scroll to position [1051, 1]
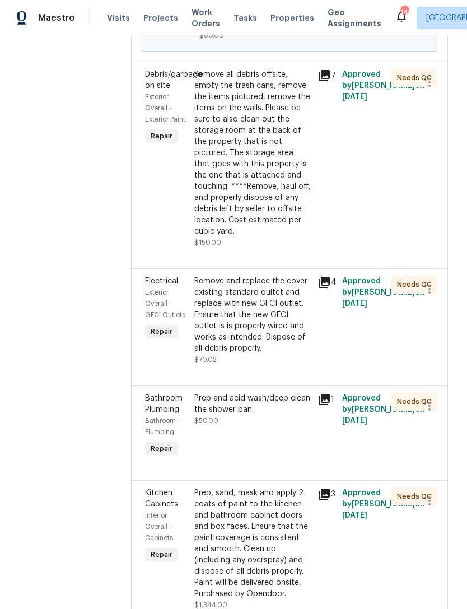
click at [245, 323] on div "Remove and replace the cover existing standard oultet and replace with new GFCI…" at bounding box center [252, 315] width 116 height 78
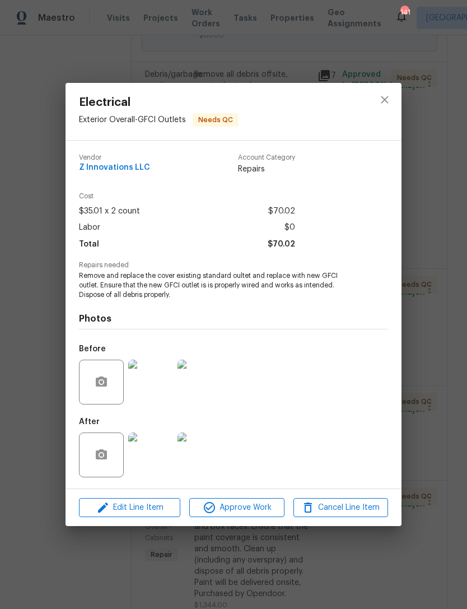
click at [243, 511] on span "Approve Work" at bounding box center [237, 508] width 88 height 14
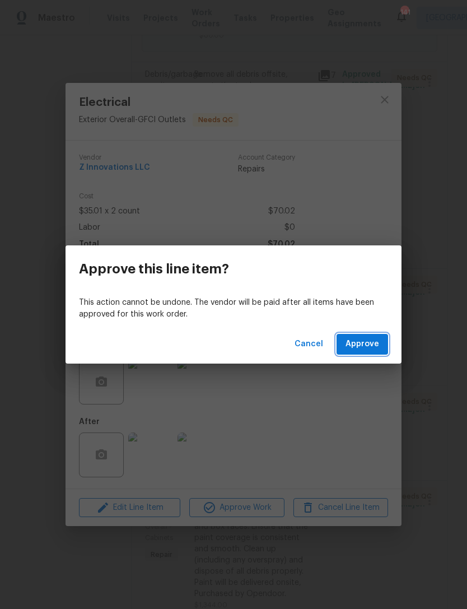
click at [371, 347] on span "Approve" at bounding box center [363, 344] width 34 height 14
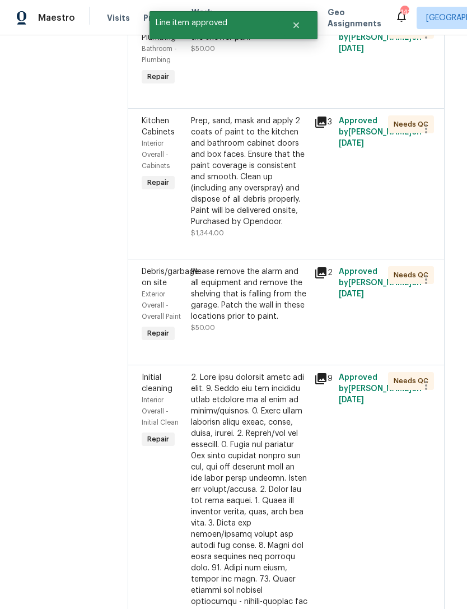
scroll to position [1307, 8]
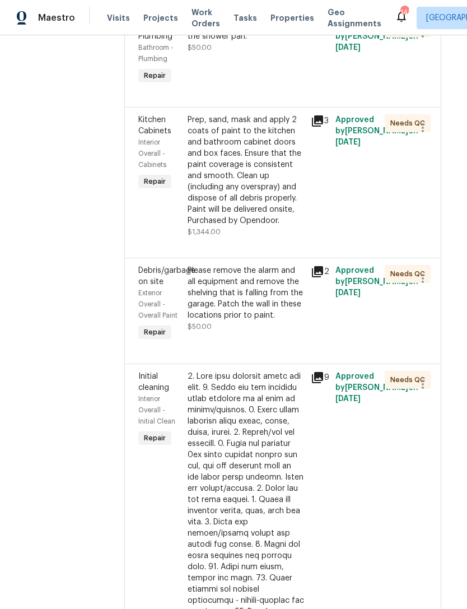
click at [275, 189] on div "Prep, sand, mask and apply 2 coats of paint to the kitchen and bathroom cabinet…" at bounding box center [246, 170] width 116 height 112
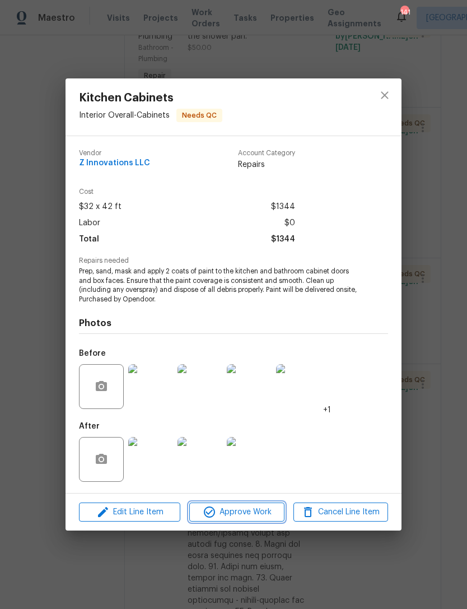
click at [249, 512] on span "Approve Work" at bounding box center [237, 512] width 88 height 14
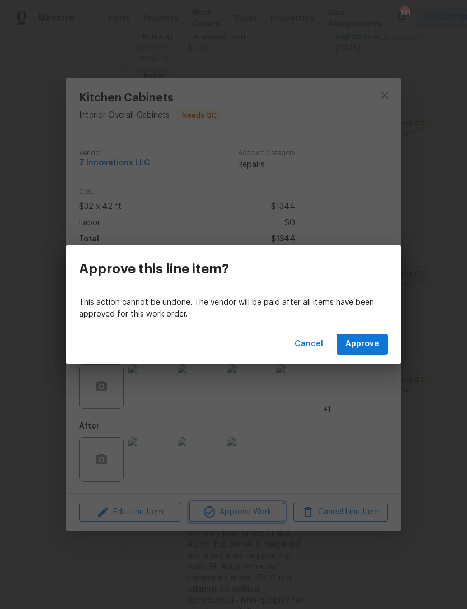
click at [417, 180] on div "Approve this line item? This action cannot be undone. The vendor will be paid a…" at bounding box center [233, 304] width 467 height 609
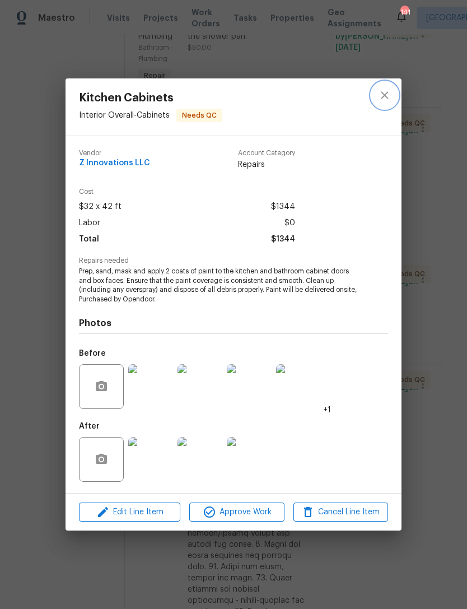
click at [381, 92] on icon "close" at bounding box center [384, 94] width 13 height 13
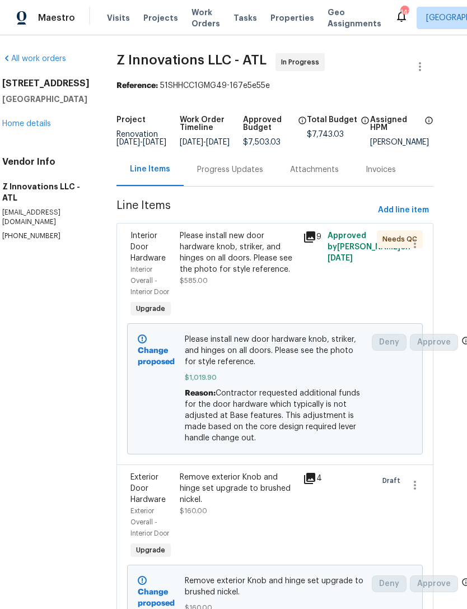
scroll to position [0, 16]
click at [407, 216] on span "Add line item" at bounding box center [403, 210] width 51 height 14
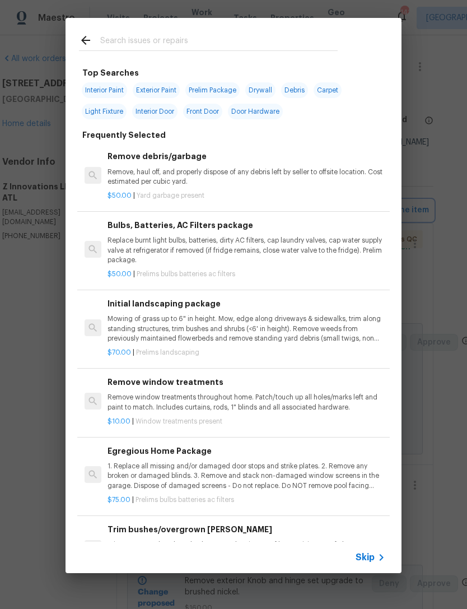
click at [434, 104] on div "Top Searches Interior Paint Exterior Paint Prelim Package Drywall Debris Carpet…" at bounding box center [233, 295] width 467 height 591
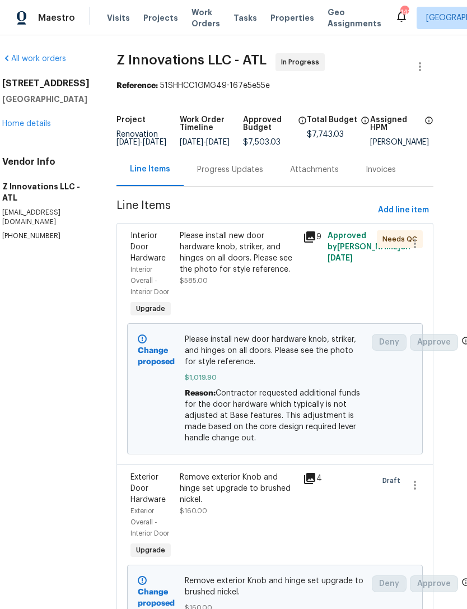
click at [235, 175] on div "Progress Updates" at bounding box center [230, 169] width 66 height 11
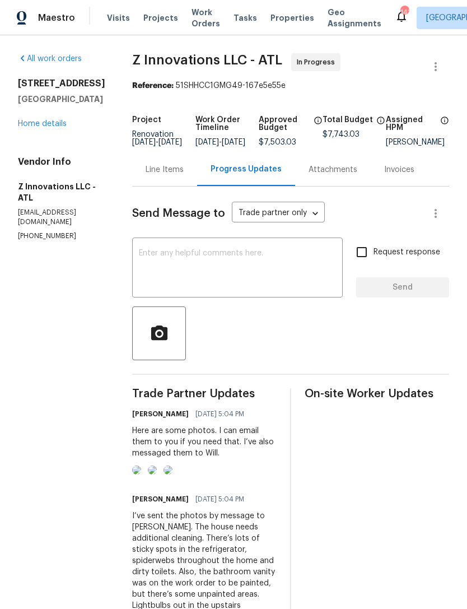
click at [198, 335] on div at bounding box center [290, 333] width 317 height 54
click at [157, 336] on circle "button" at bounding box center [159, 333] width 5 height 5
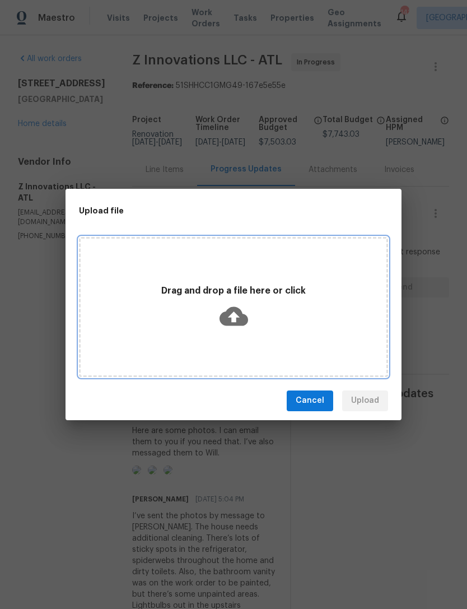
click at [237, 321] on icon at bounding box center [234, 315] width 29 height 19
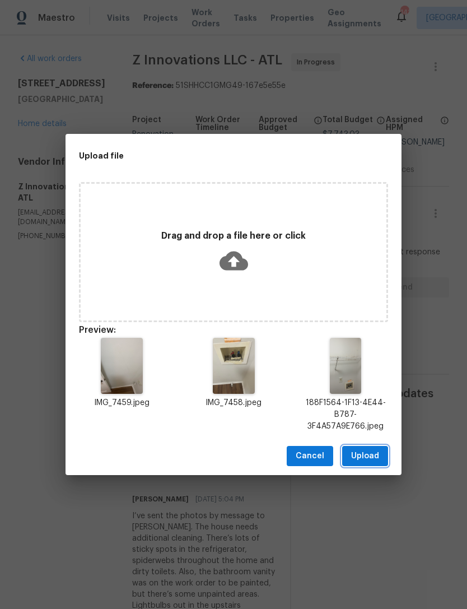
click at [363, 454] on span "Upload" at bounding box center [365, 456] width 28 height 14
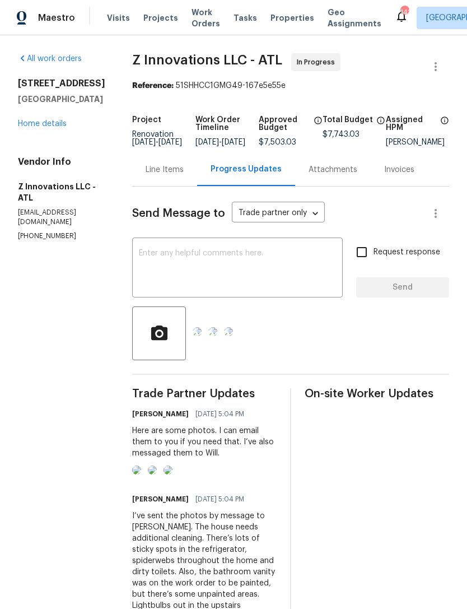
click at [235, 274] on textarea at bounding box center [237, 268] width 197 height 39
click at [234, 274] on textarea at bounding box center [237, 268] width 197 height 39
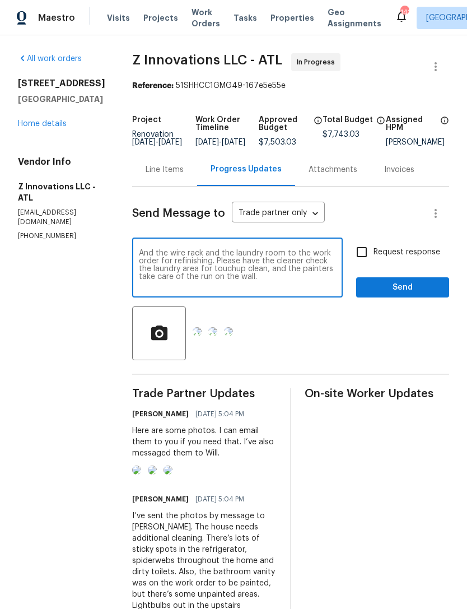
type textarea "And the wire rack and the laundry room to the work order for refinishing. Pleas…"
click at [413, 295] on span "Send" at bounding box center [402, 288] width 75 height 14
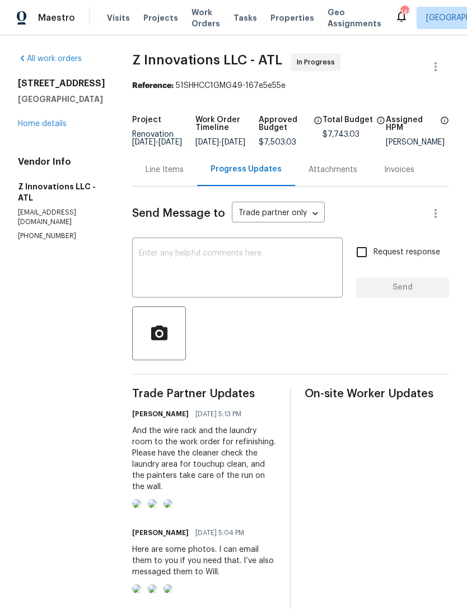
click at [57, 127] on link "Home details" at bounding box center [42, 124] width 49 height 8
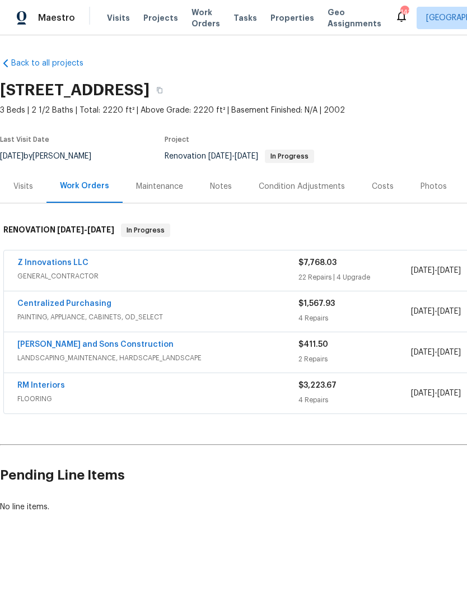
click at [230, 185] on div "Notes" at bounding box center [221, 186] width 49 height 33
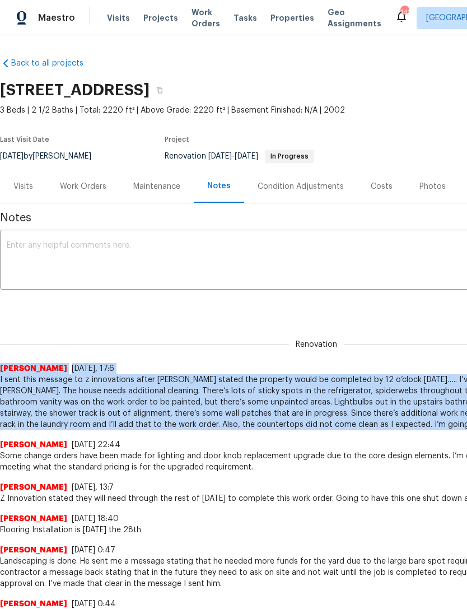
copy div "Jaydon Entrekin 9/2/25, 17:6 I sent this message to z innovations after Will st…"
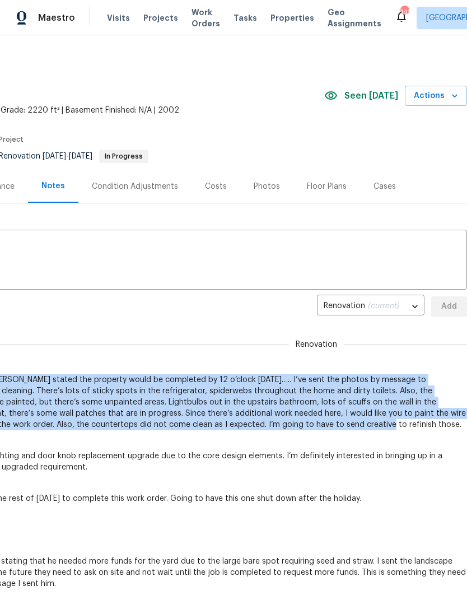
scroll to position [-1, 167]
click at [442, 97] on span "Actions" at bounding box center [436, 96] width 44 height 14
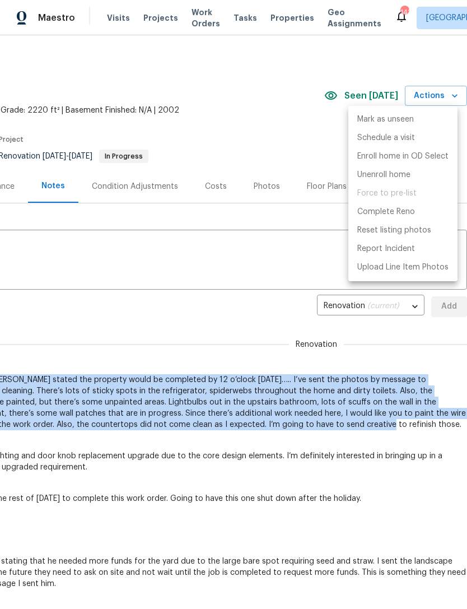
scroll to position [0, 166]
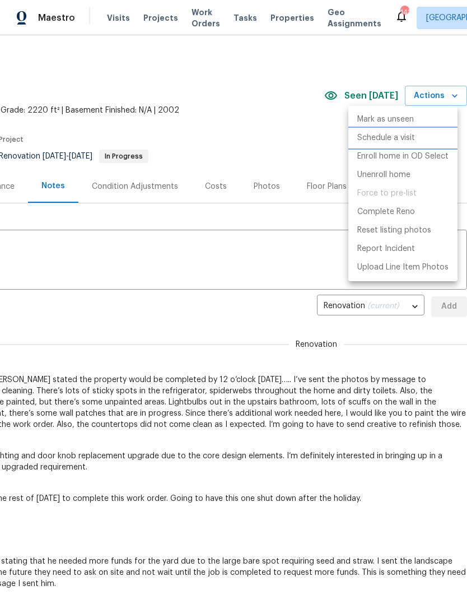
click at [417, 138] on li "Schedule a visit" at bounding box center [402, 138] width 109 height 18
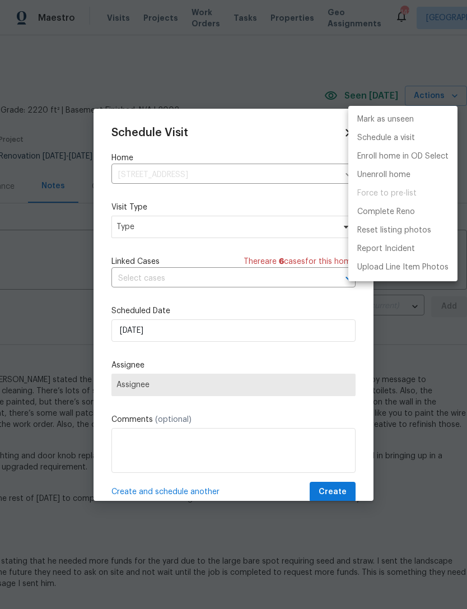
click at [280, 234] on div at bounding box center [233, 304] width 467 height 609
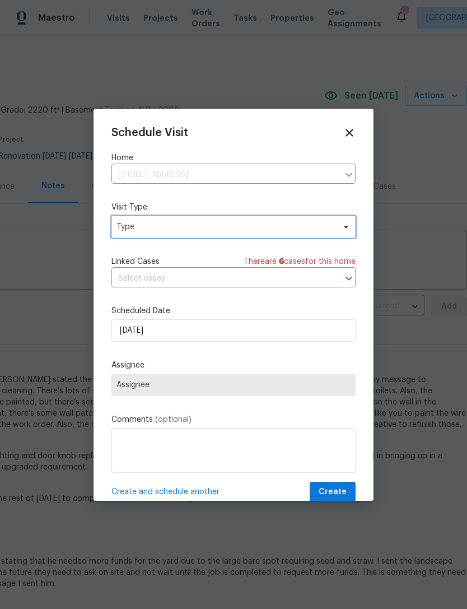
click at [293, 224] on span "Type" at bounding box center [225, 226] width 218 height 11
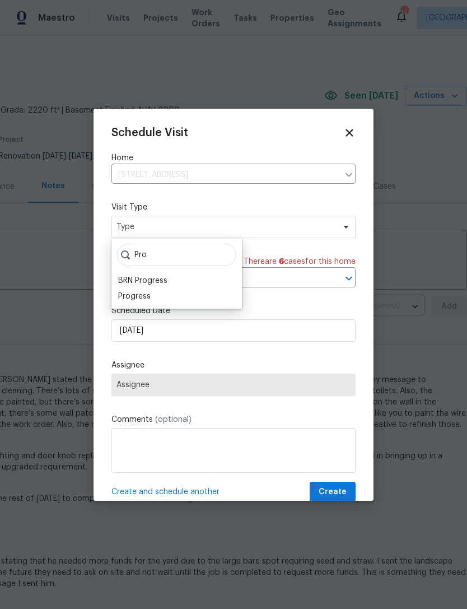
type input "Pro"
click at [150, 299] on div "Progress" at bounding box center [134, 296] width 32 height 11
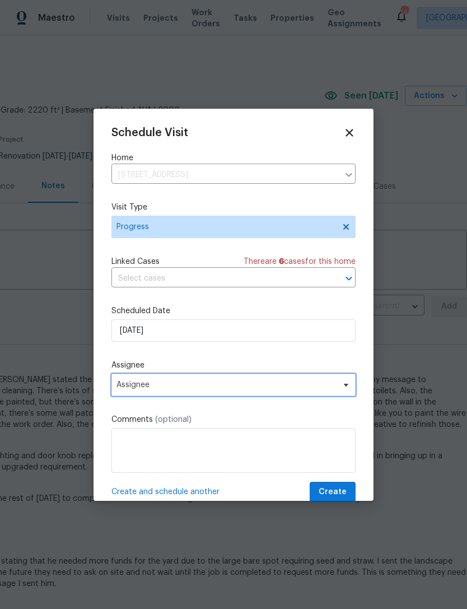
click at [226, 381] on span "Assignee" at bounding box center [233, 385] width 244 height 22
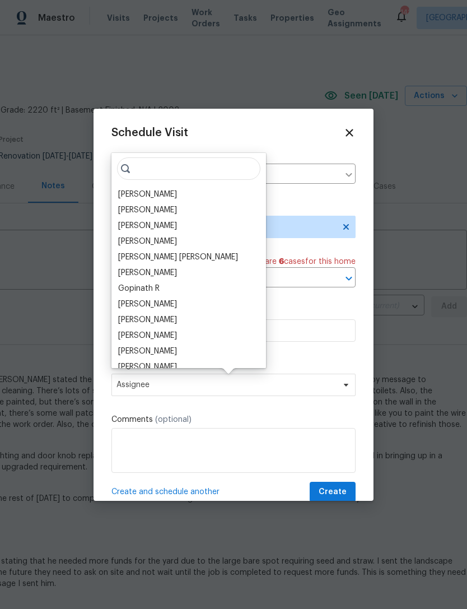
click at [165, 193] on div "[PERSON_NAME]" at bounding box center [147, 194] width 59 height 11
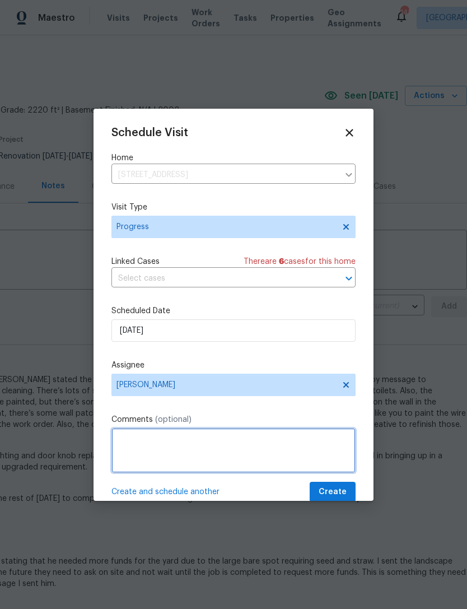
click at [233, 459] on textarea at bounding box center [233, 450] width 244 height 45
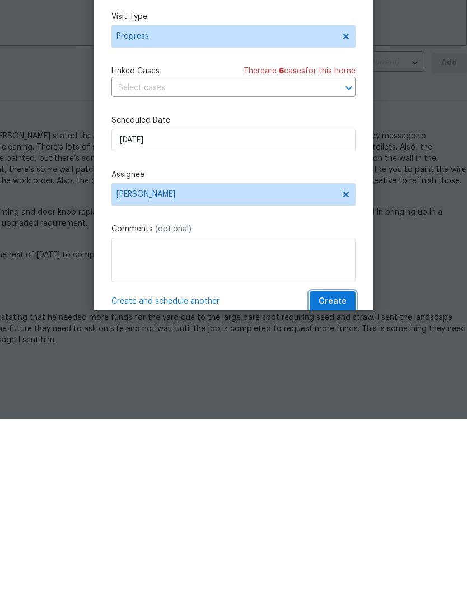
click at [340, 485] on span "Create" at bounding box center [333, 492] width 28 height 14
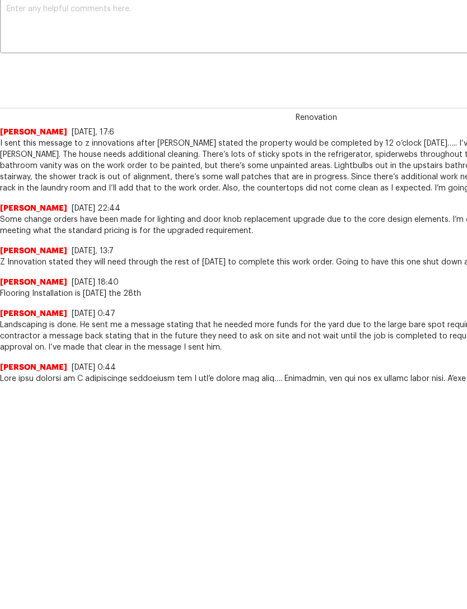
scroll to position [209, 0]
